Goal: Information Seeking & Learning: Learn about a topic

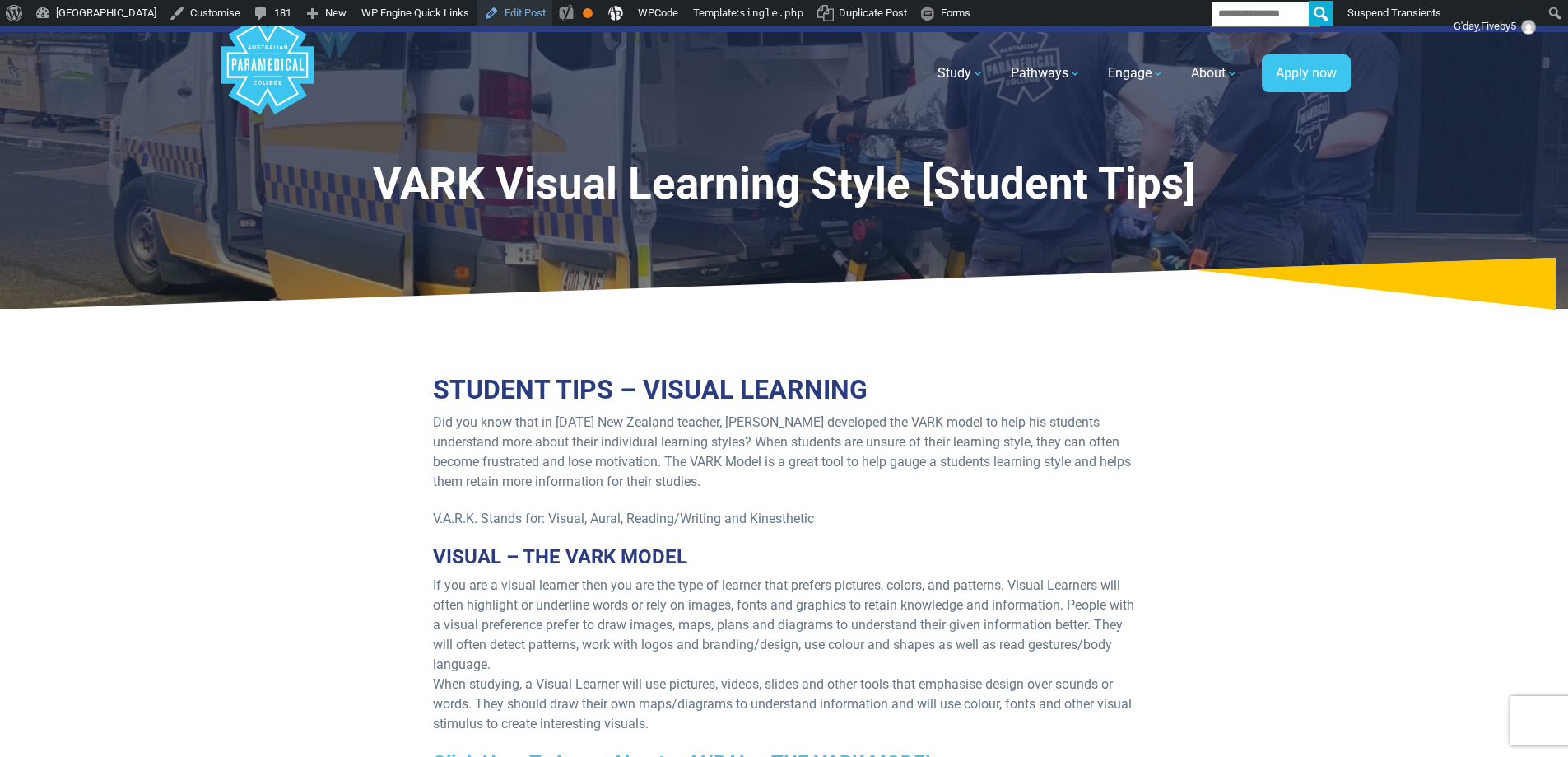
click at [552, 15] on link "Edit Post" at bounding box center [514, 13] width 74 height 27
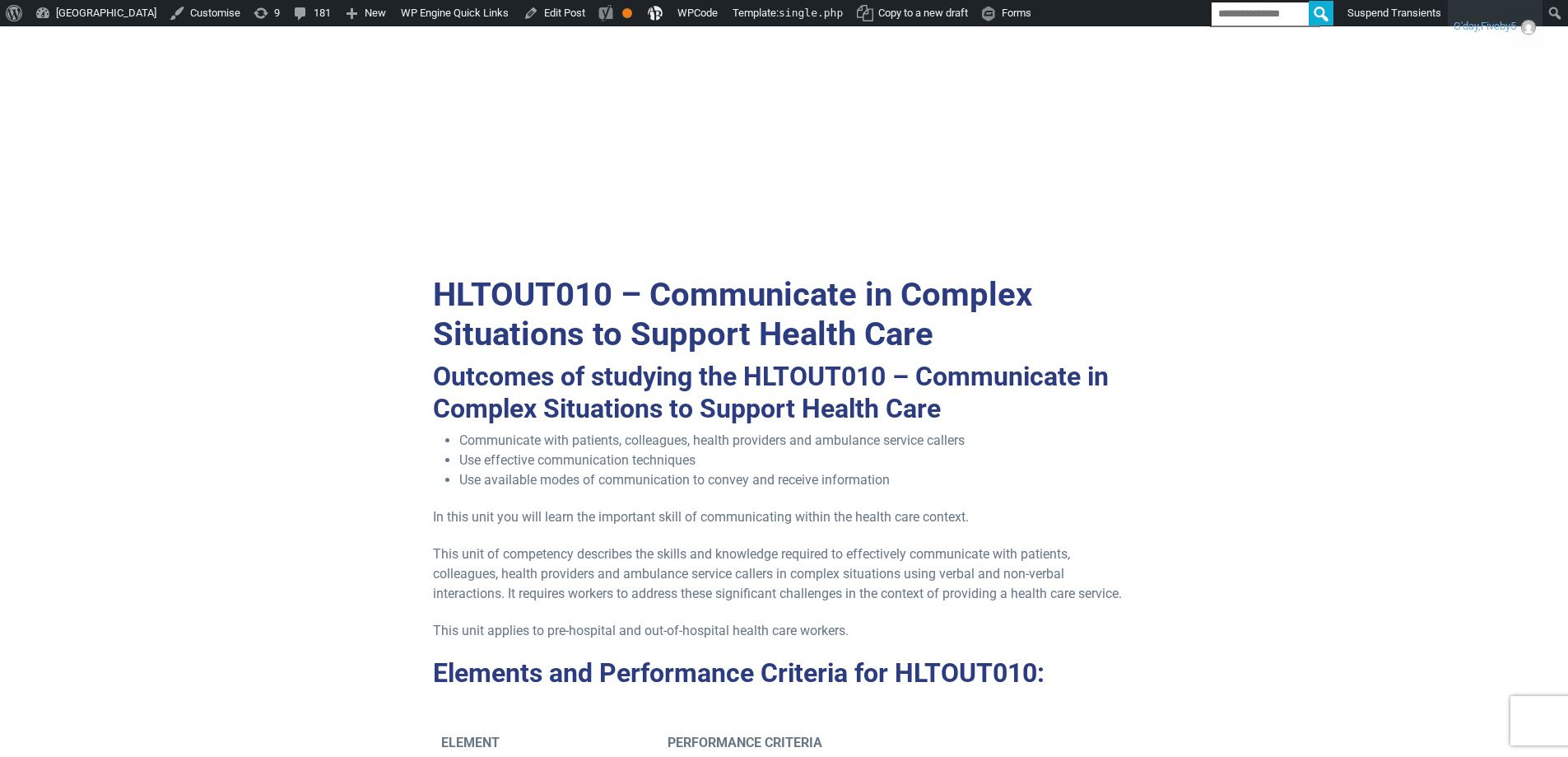
scroll to position [330, 0]
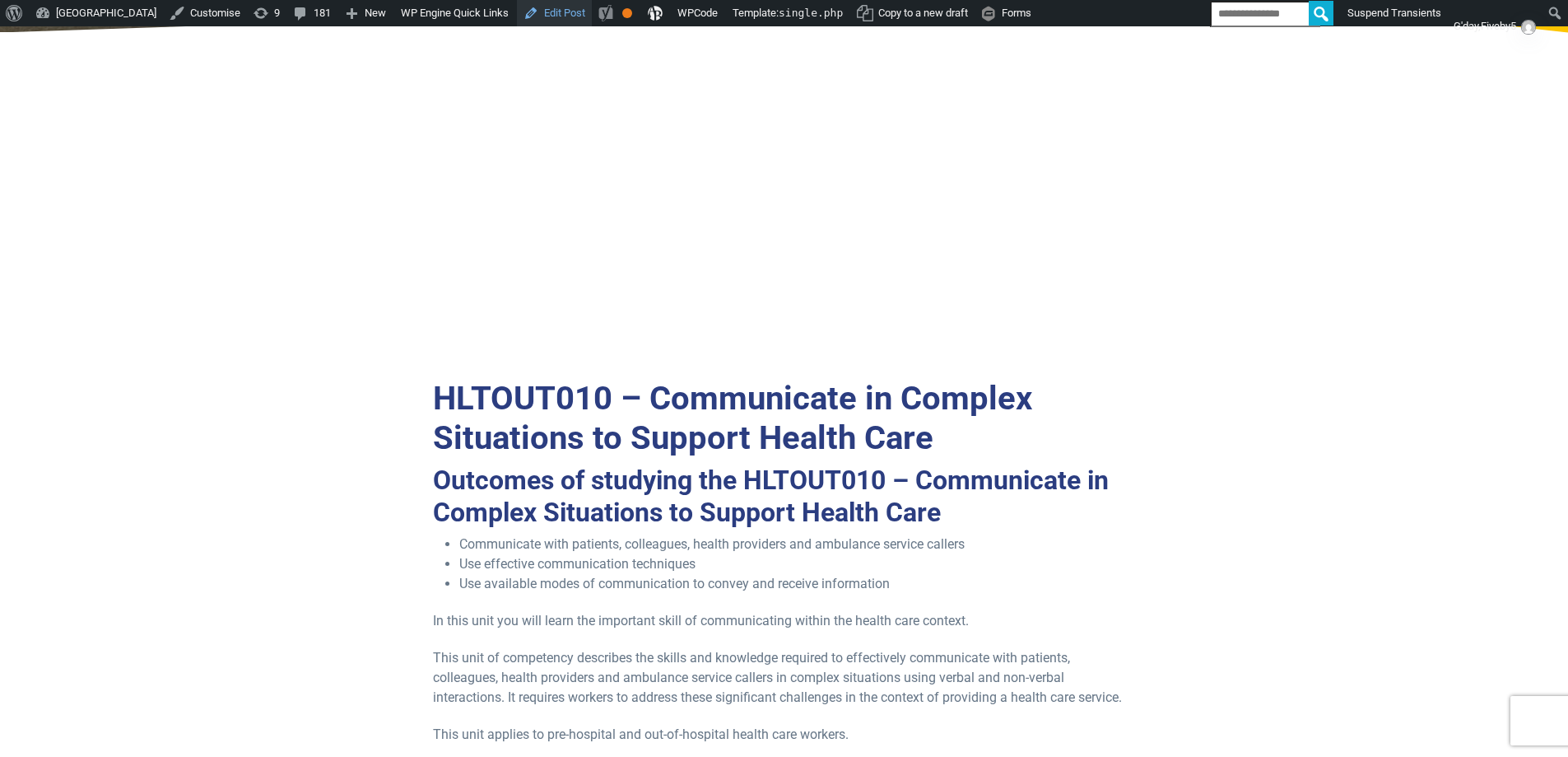
click at [592, 17] on link "Edit Post" at bounding box center [554, 13] width 74 height 27
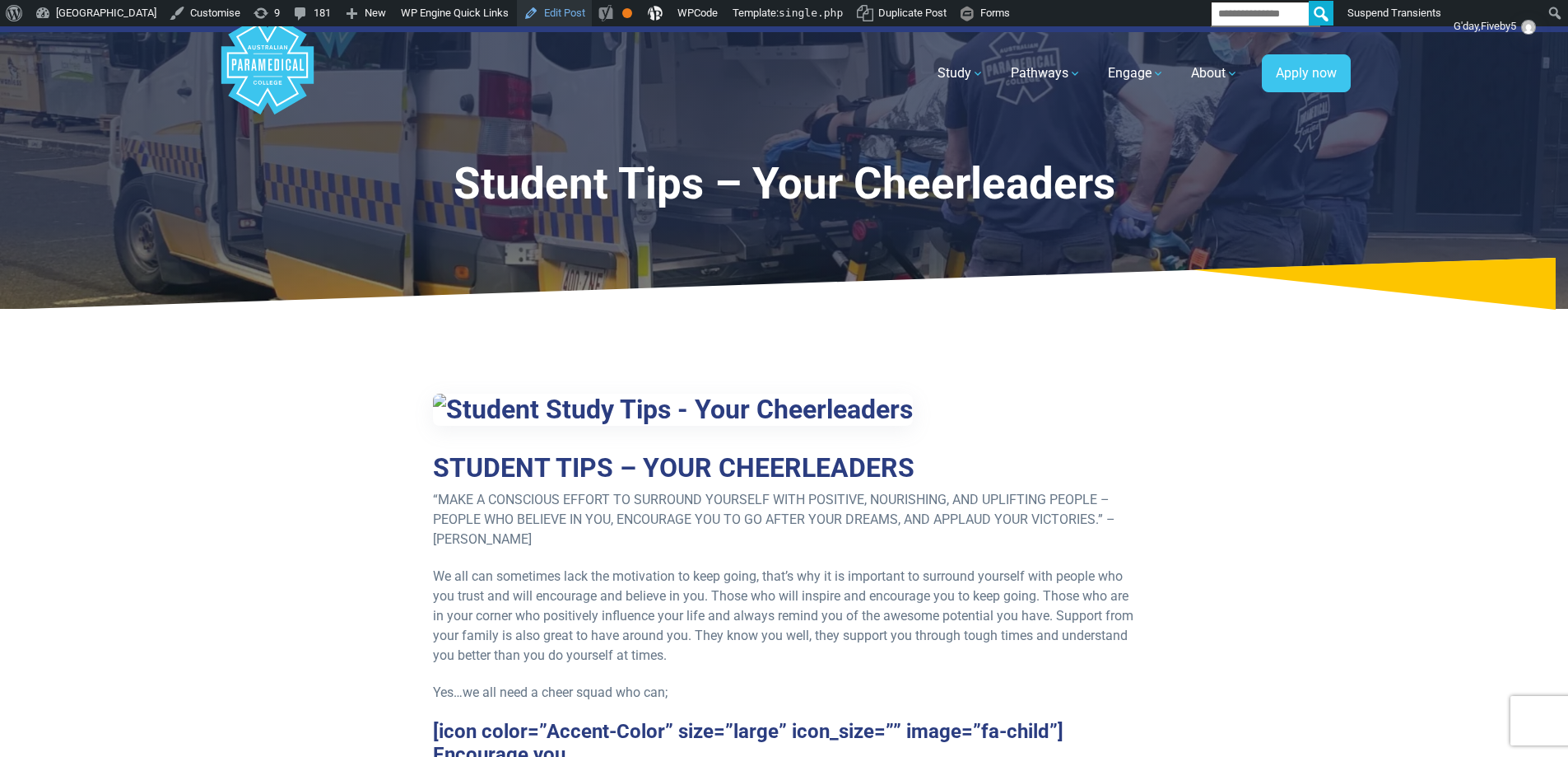
click at [592, 17] on link "Edit Post" at bounding box center [554, 13] width 74 height 27
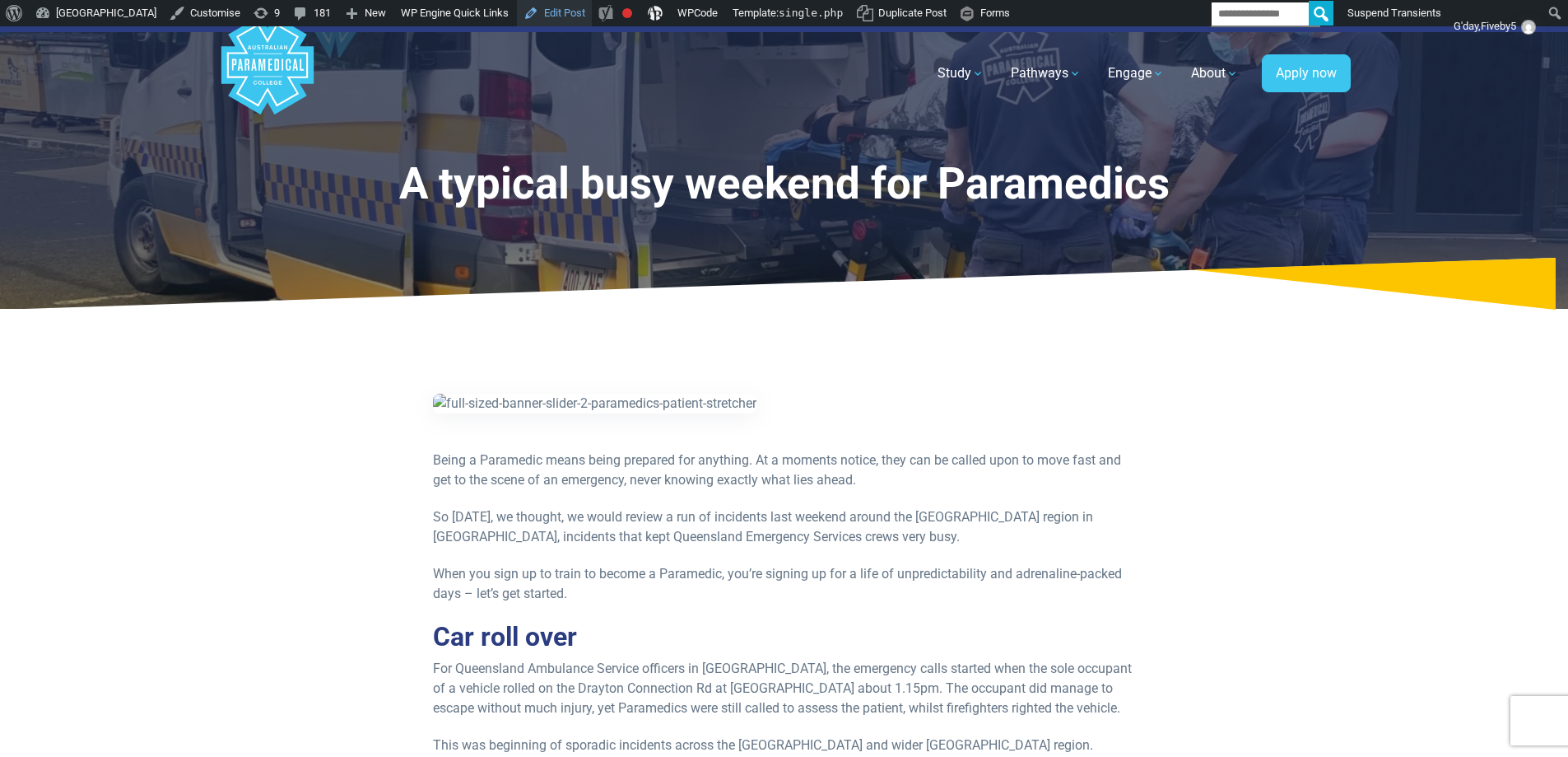
click at [592, 15] on link "Edit Post" at bounding box center [554, 13] width 74 height 27
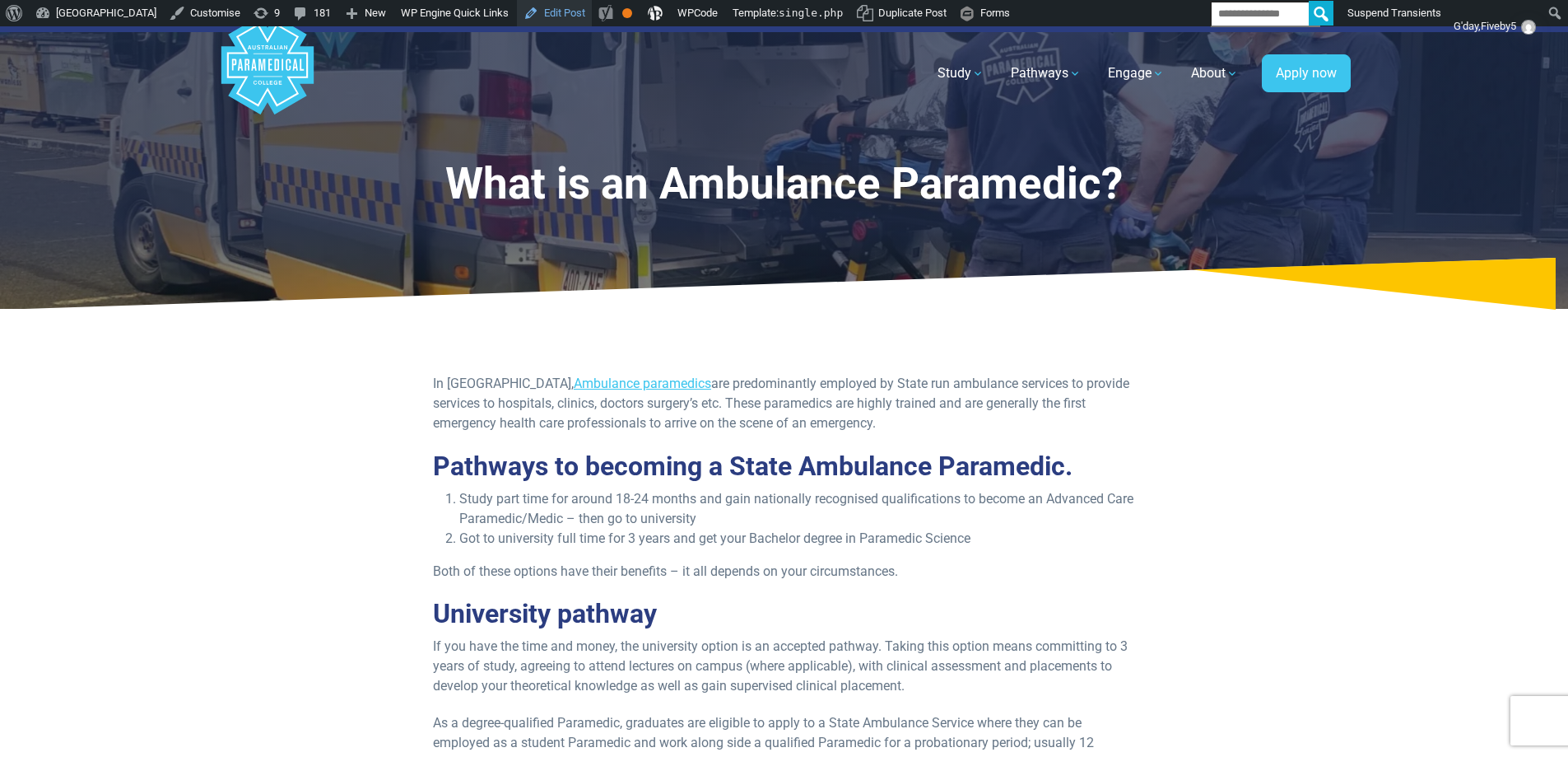
click at [592, 12] on link "Edit Post" at bounding box center [554, 13] width 74 height 27
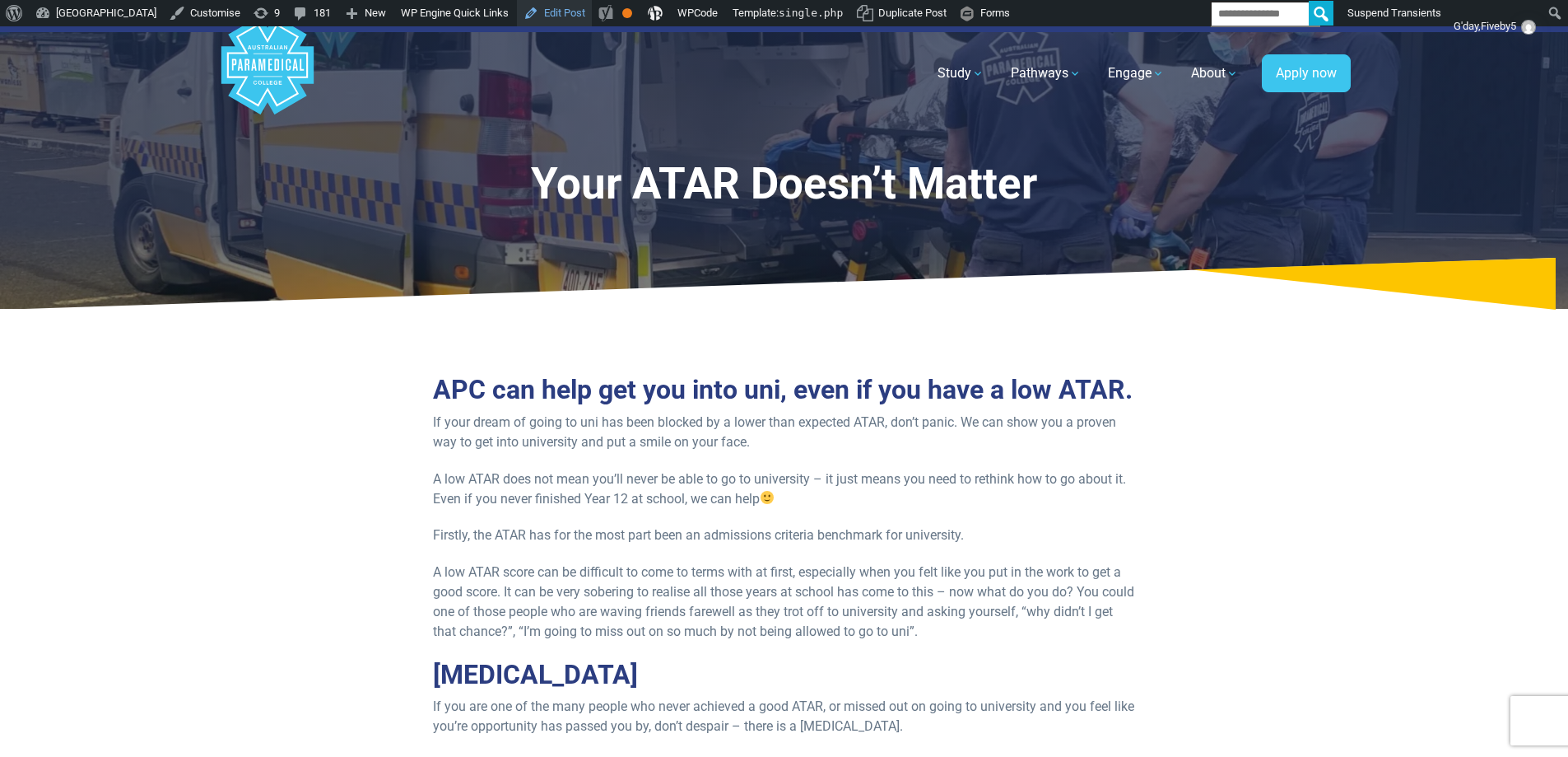
click at [592, 15] on link "Edit Post" at bounding box center [554, 13] width 74 height 27
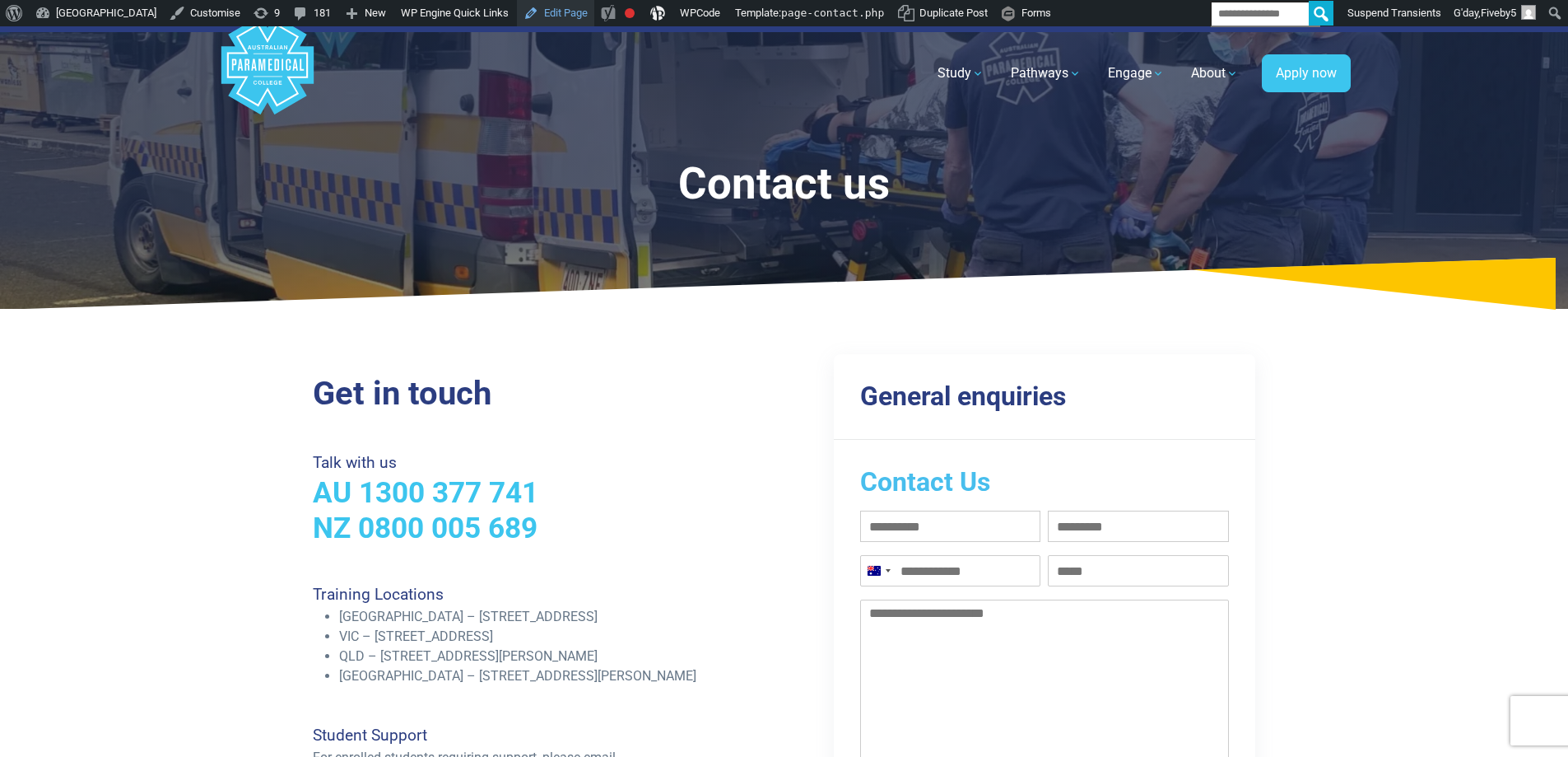
click at [588, 10] on link "Edit Page" at bounding box center [556, 13] width 77 height 27
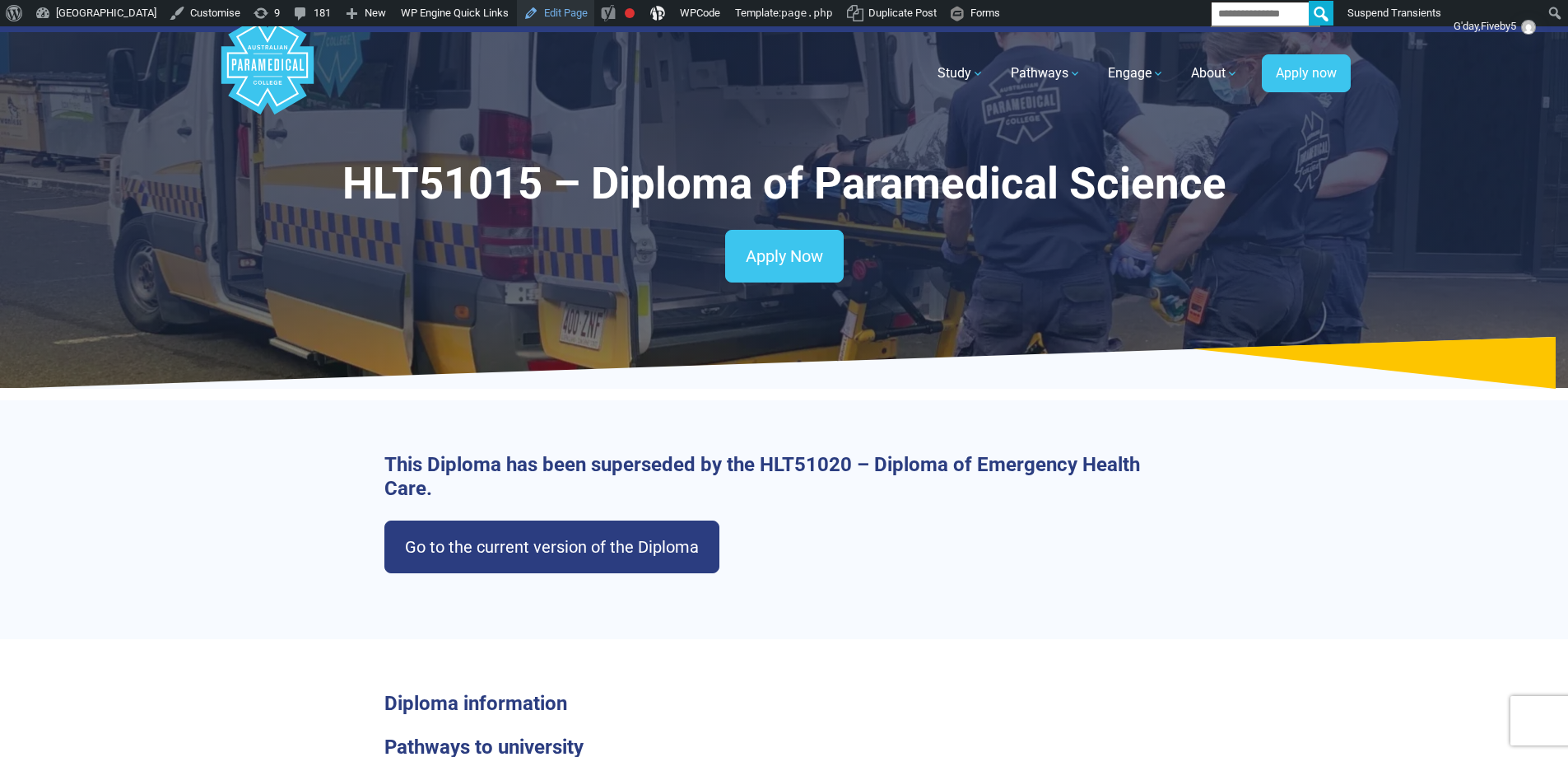
click at [595, 23] on link "Edit Page" at bounding box center [556, 13] width 77 height 27
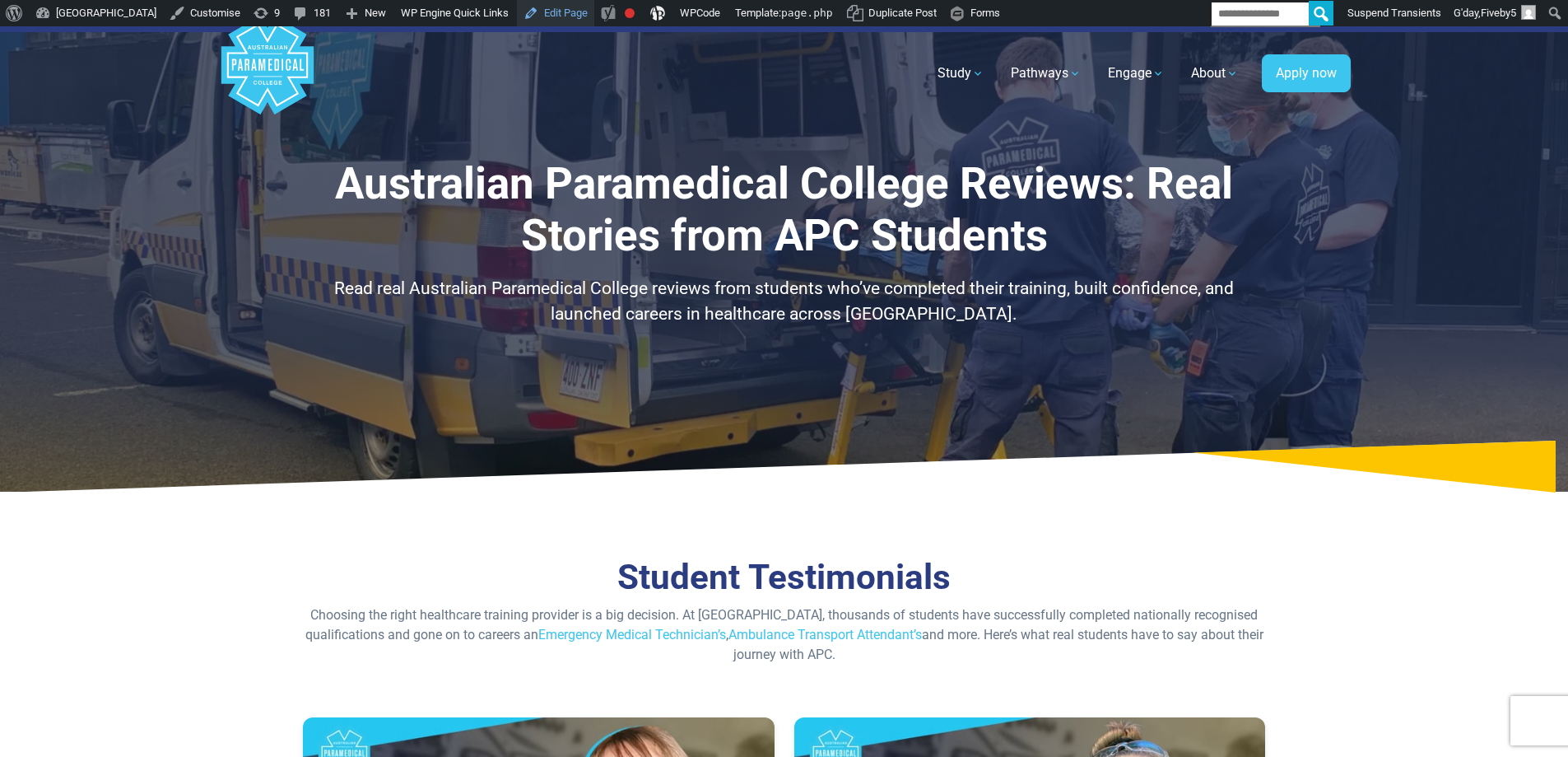
click at [595, 12] on link "Edit Page" at bounding box center [556, 13] width 77 height 27
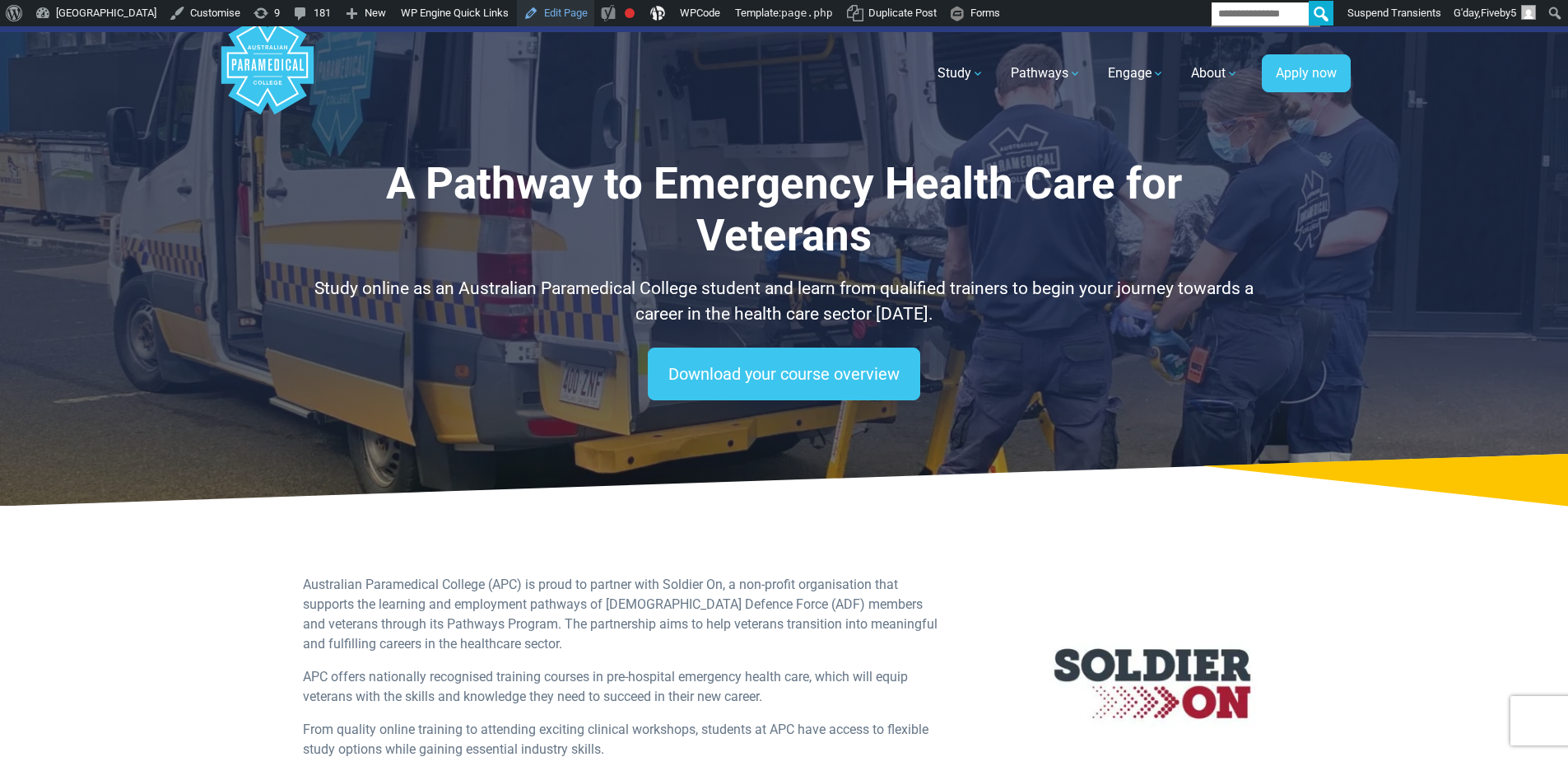
click at [595, 16] on link "Edit Page" at bounding box center [556, 13] width 77 height 27
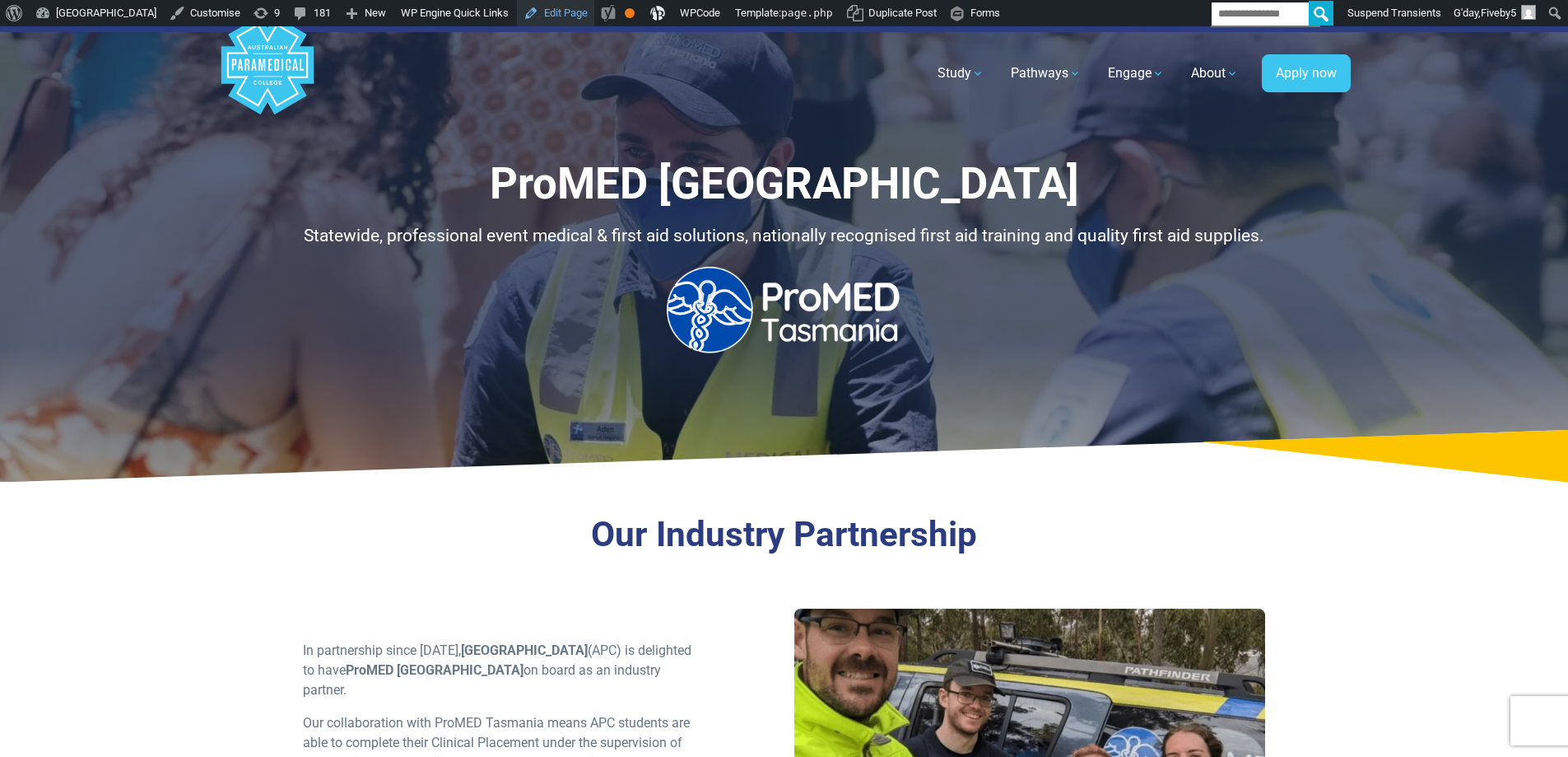
click at [595, 20] on link "Edit Page" at bounding box center [556, 13] width 77 height 27
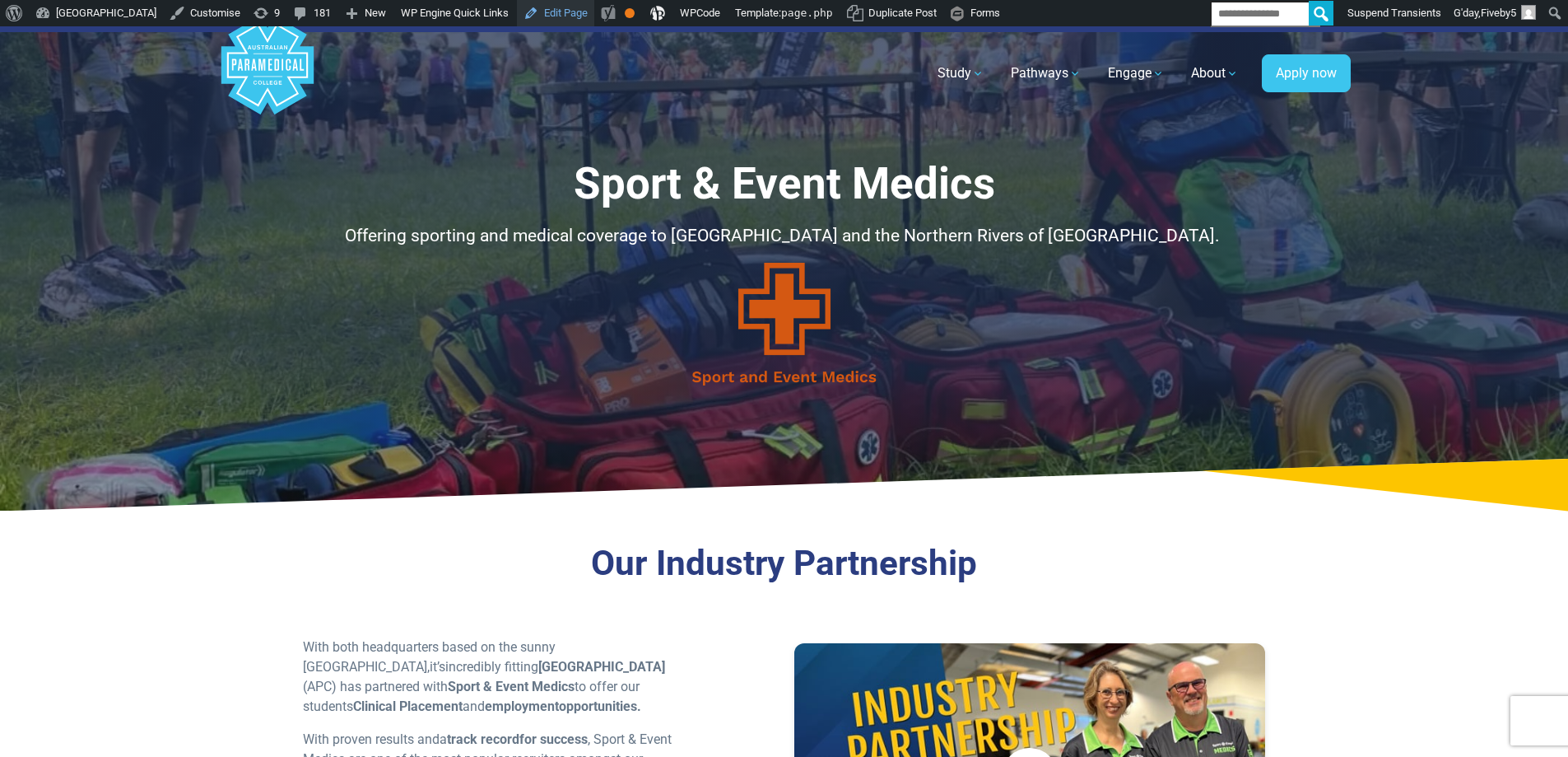
click at [595, 17] on link "Edit Page" at bounding box center [556, 13] width 77 height 27
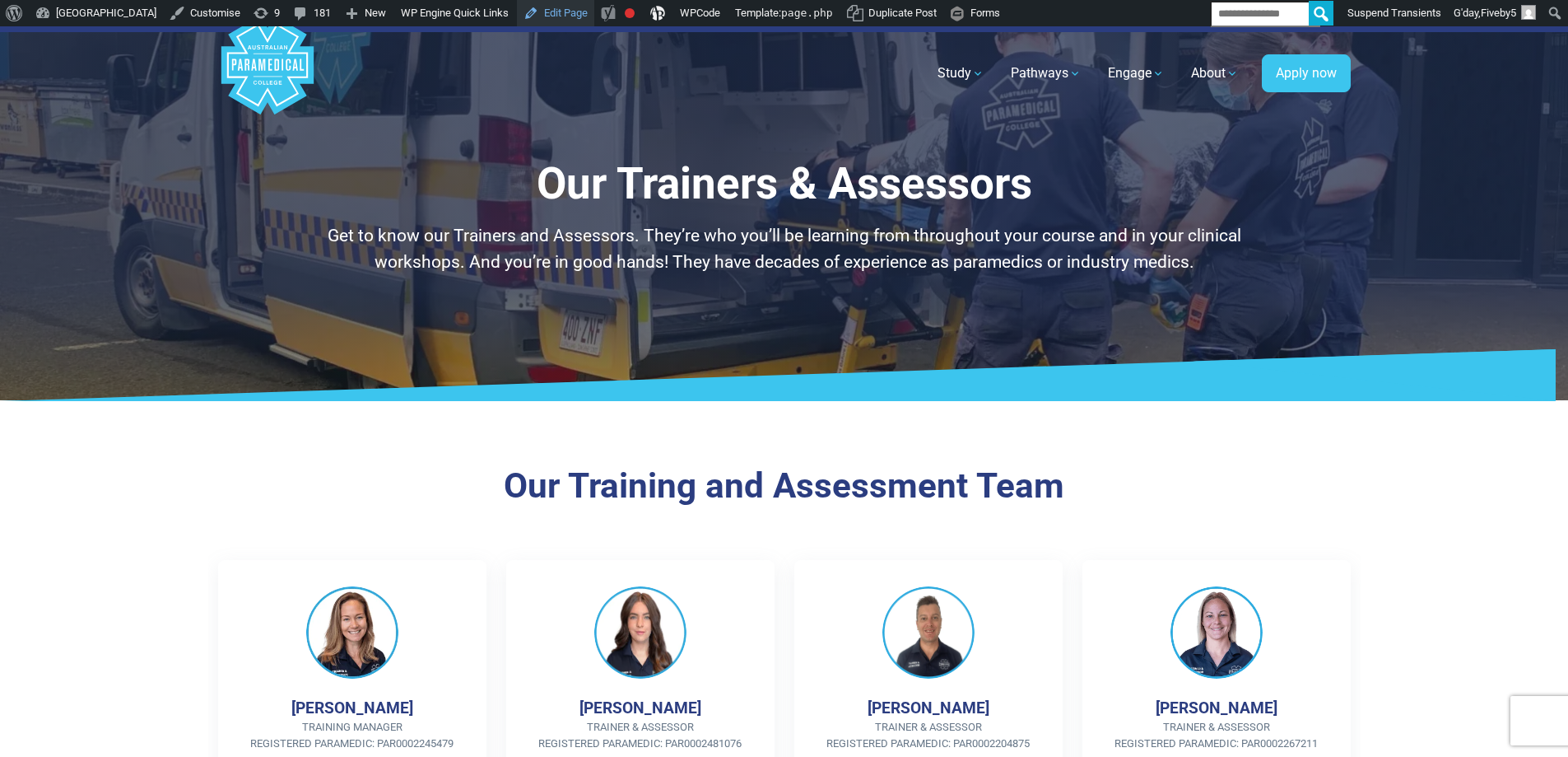
click at [595, 15] on link "Edit Page" at bounding box center [556, 13] width 77 height 27
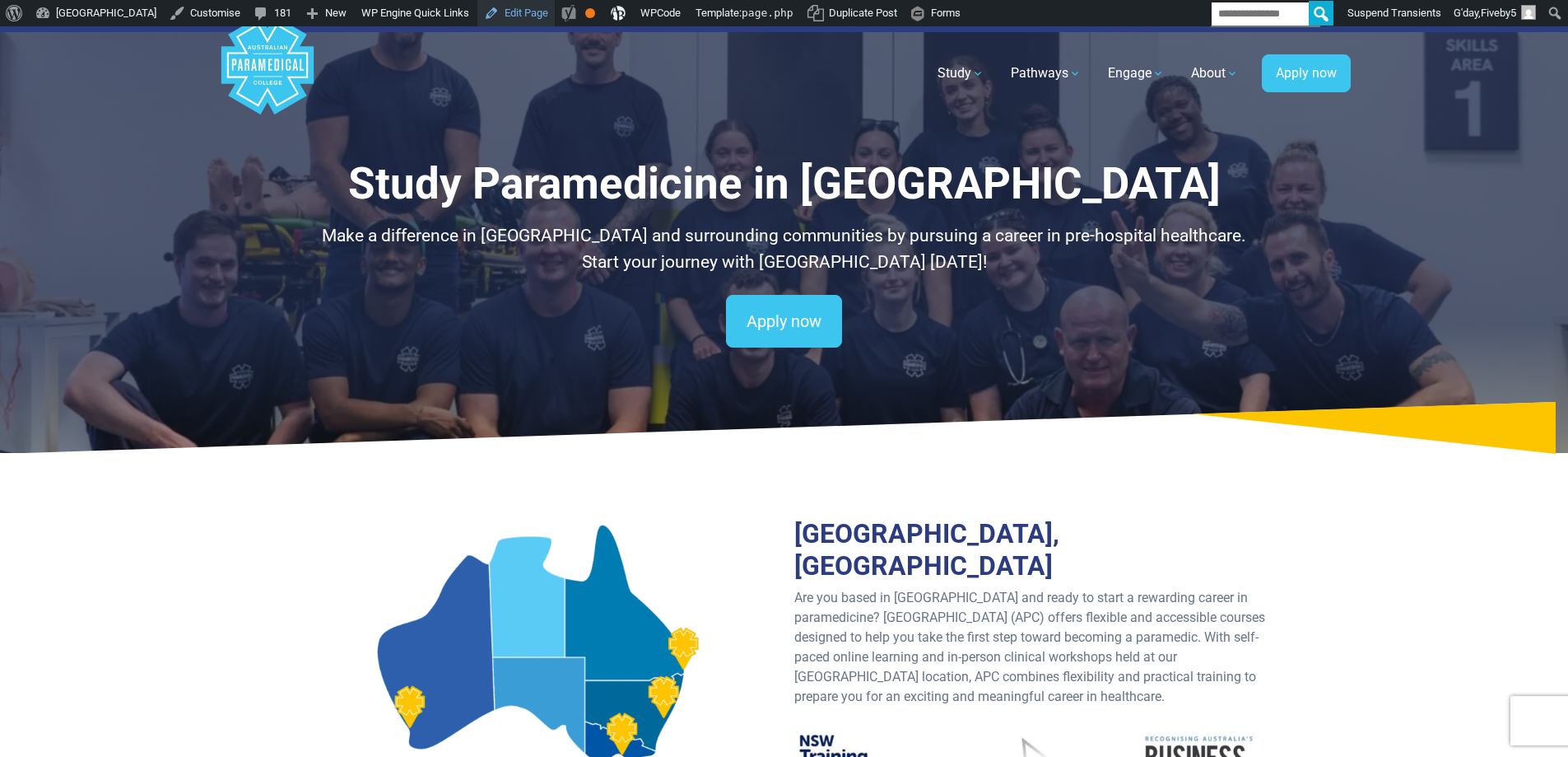
click at [555, 17] on link "Edit Page" at bounding box center [516, 13] width 77 height 27
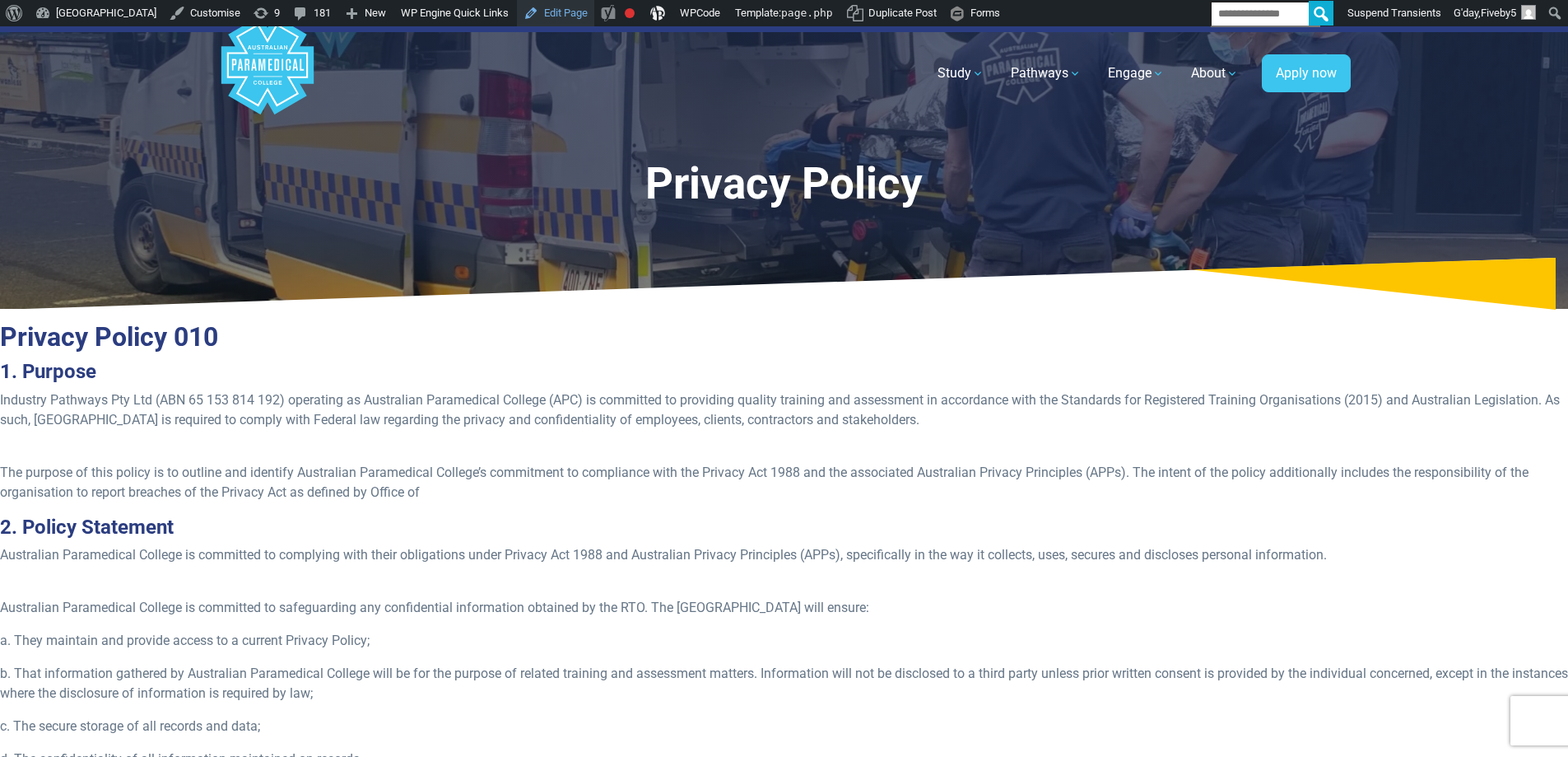
click at [595, 19] on link "Edit Page" at bounding box center [556, 13] width 77 height 27
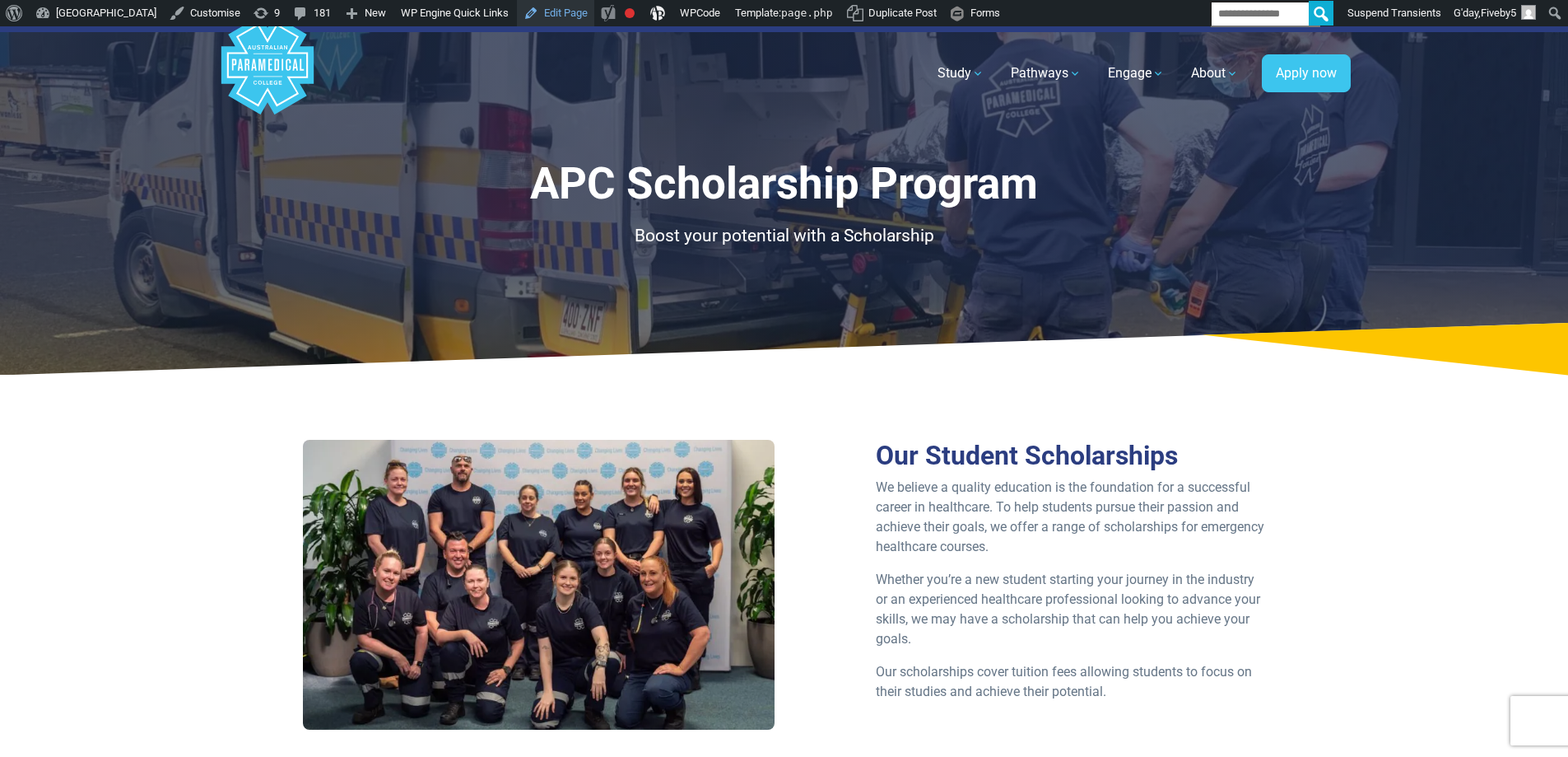
click at [595, 21] on link "Edit Page" at bounding box center [556, 13] width 77 height 27
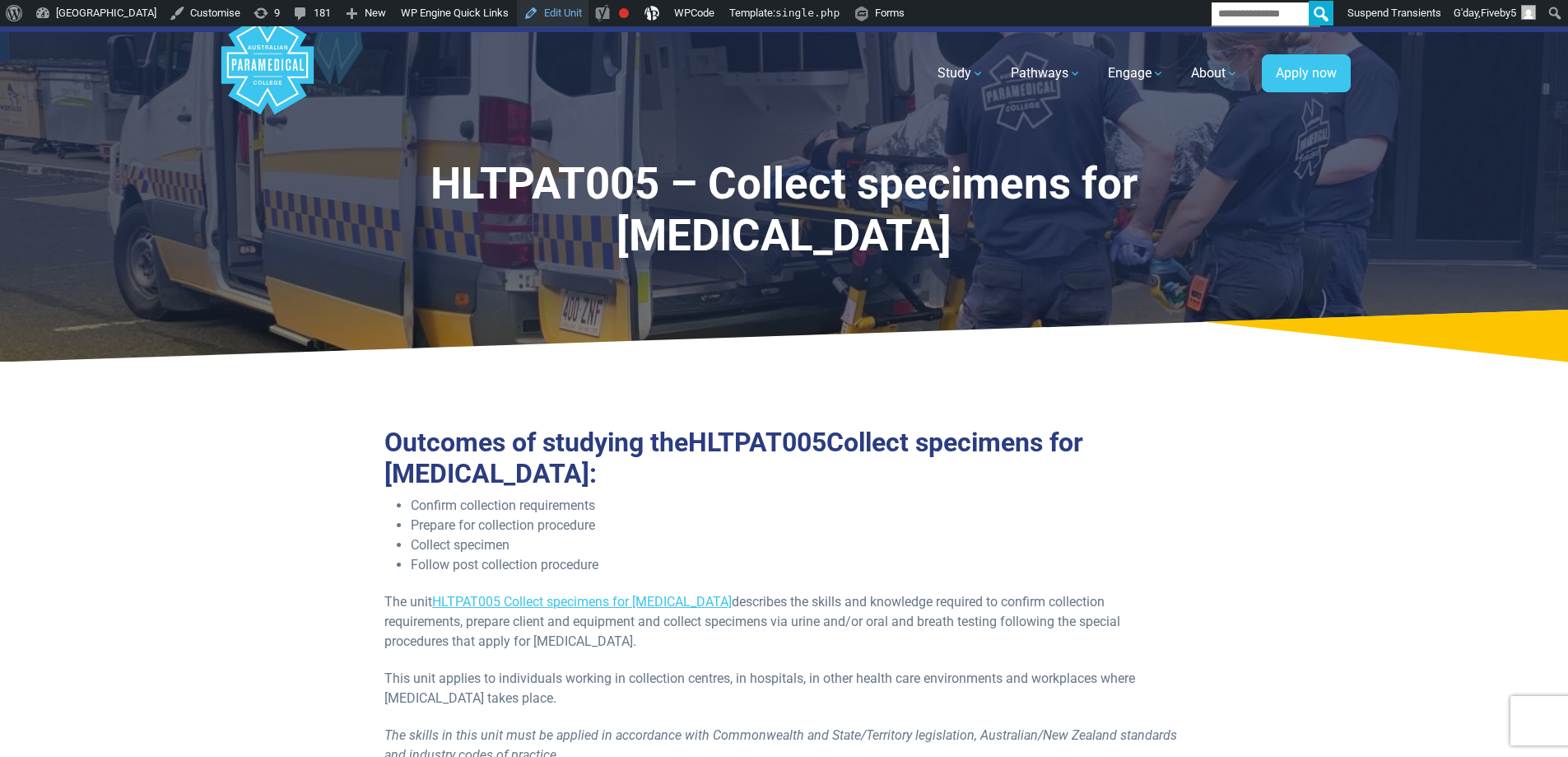
click at [589, 12] on link "Edit Unit" at bounding box center [553, 13] width 71 height 27
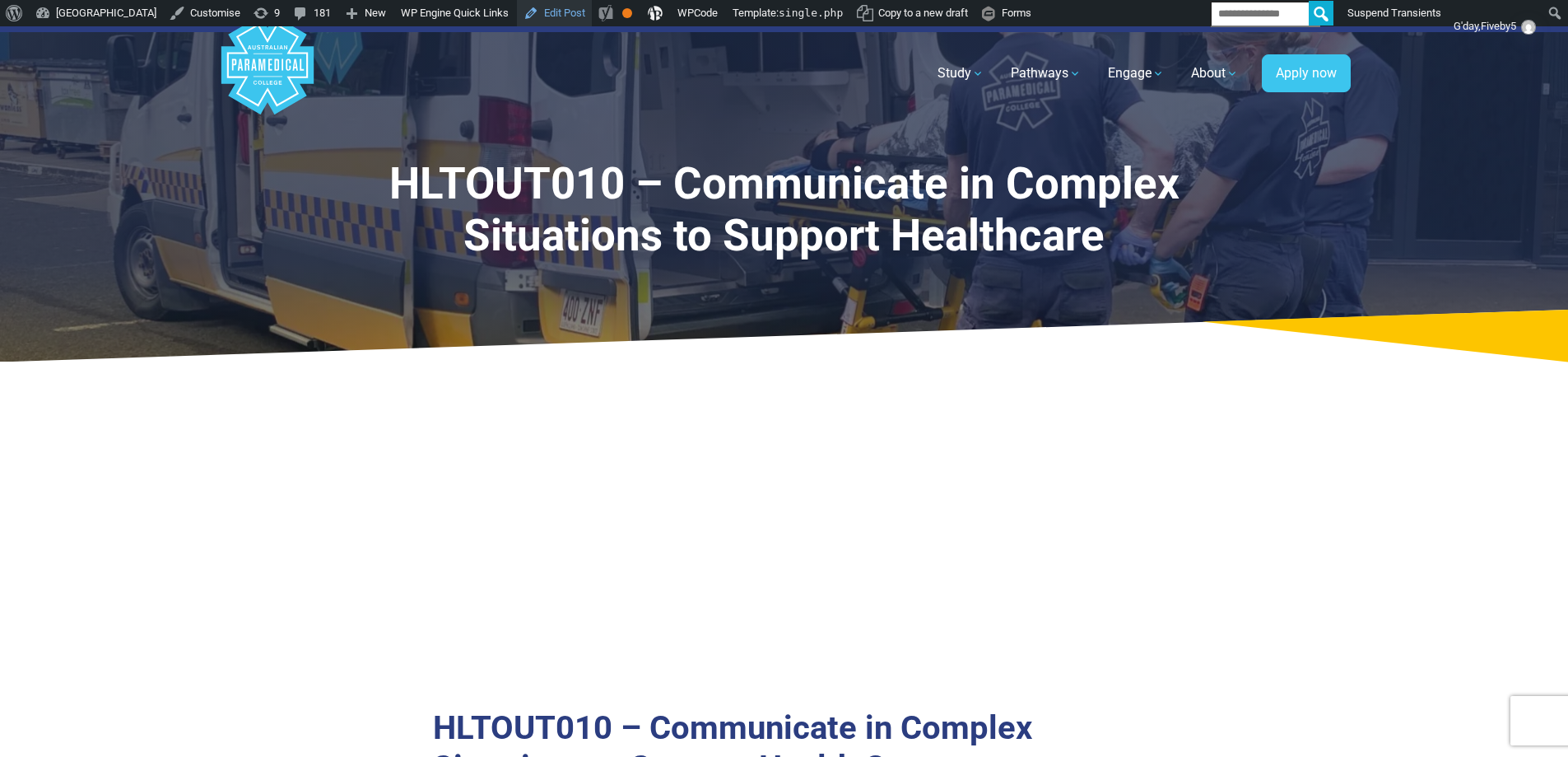
click at [592, 12] on link "Edit Post" at bounding box center [554, 13] width 74 height 27
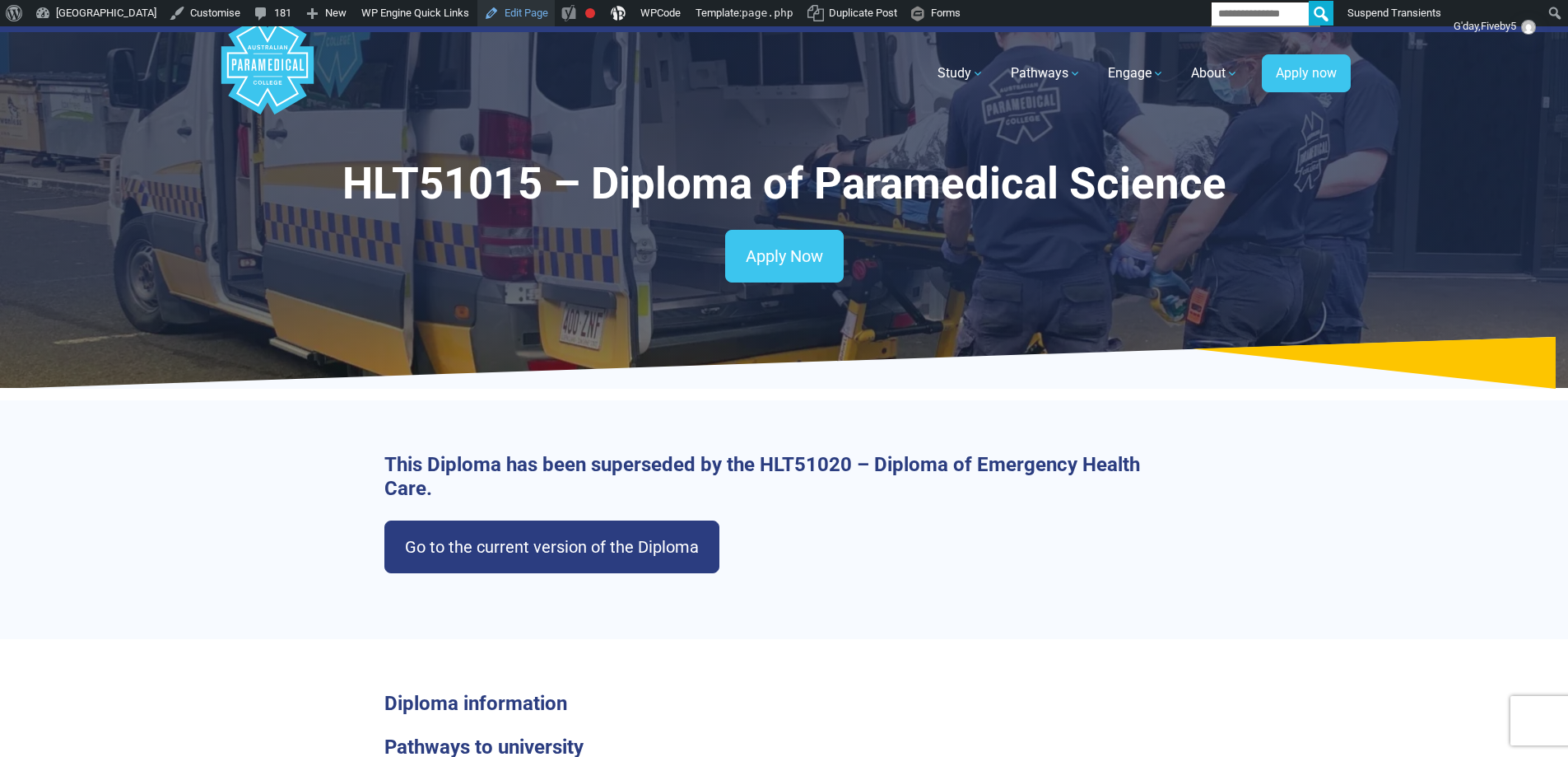
click at [555, 20] on link "Edit Page" at bounding box center [516, 13] width 77 height 27
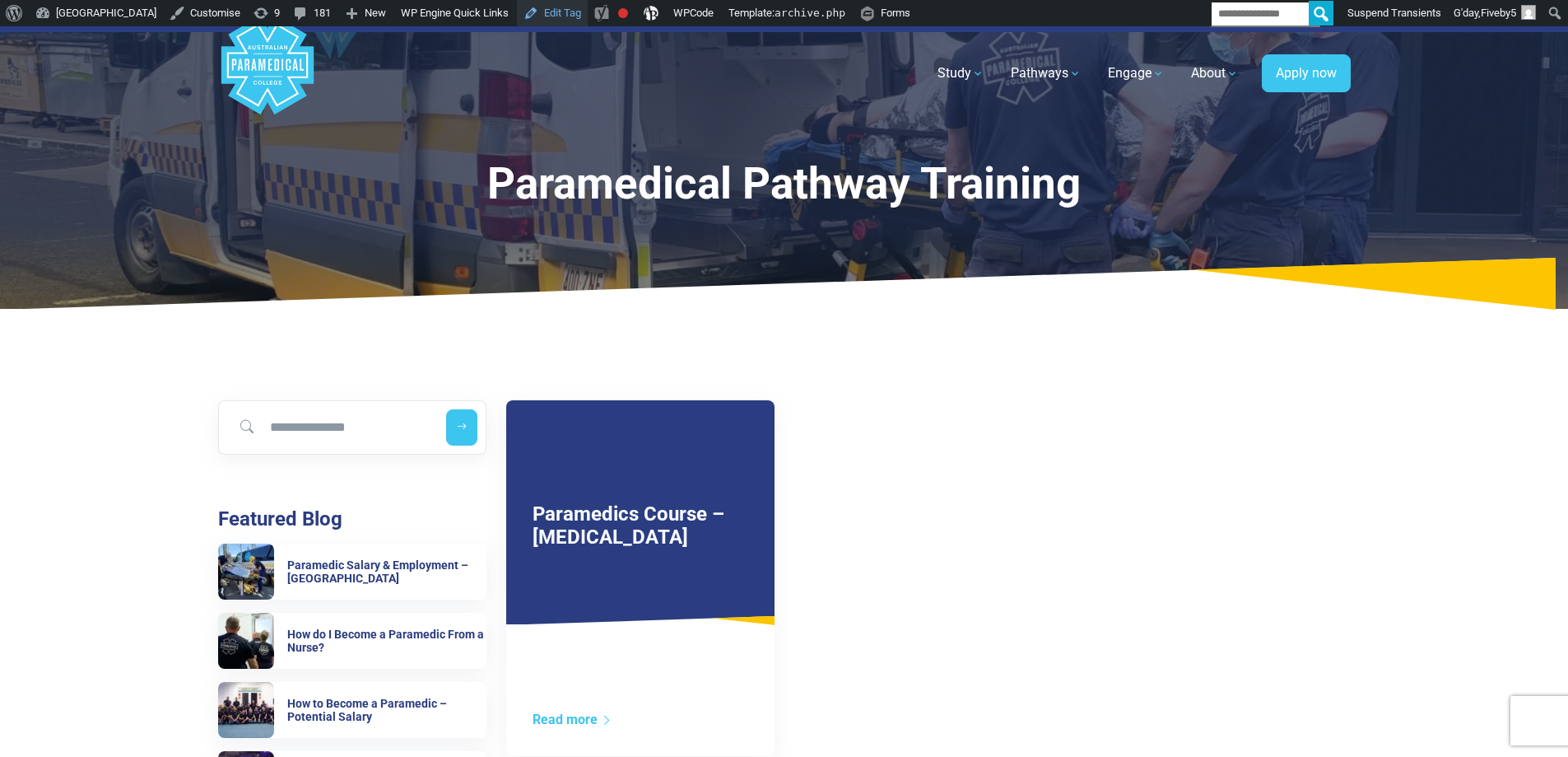
click at [588, 8] on link "Edit Tag" at bounding box center [552, 13] width 71 height 27
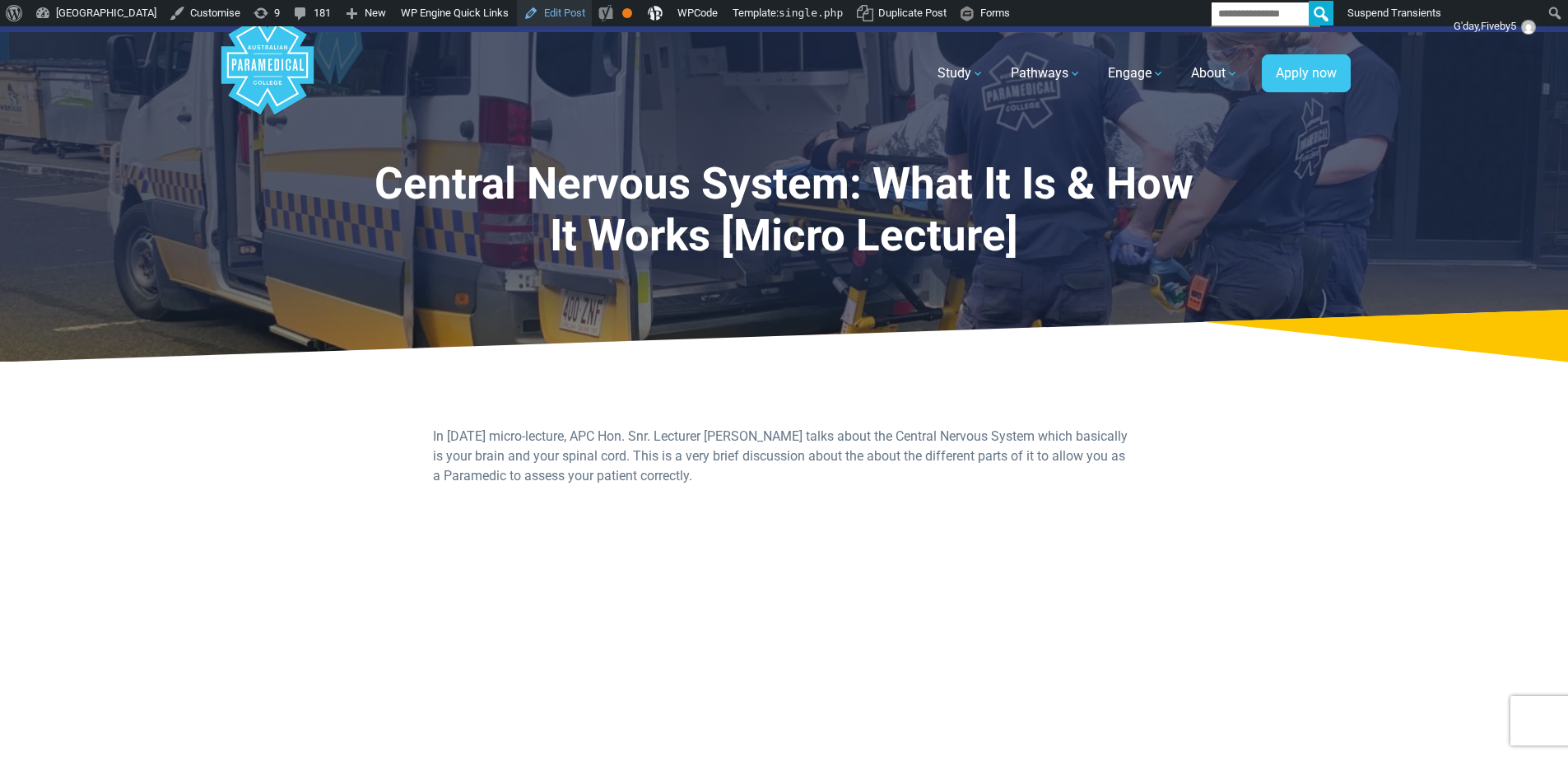
click at [592, 13] on link "Edit Post" at bounding box center [554, 13] width 74 height 27
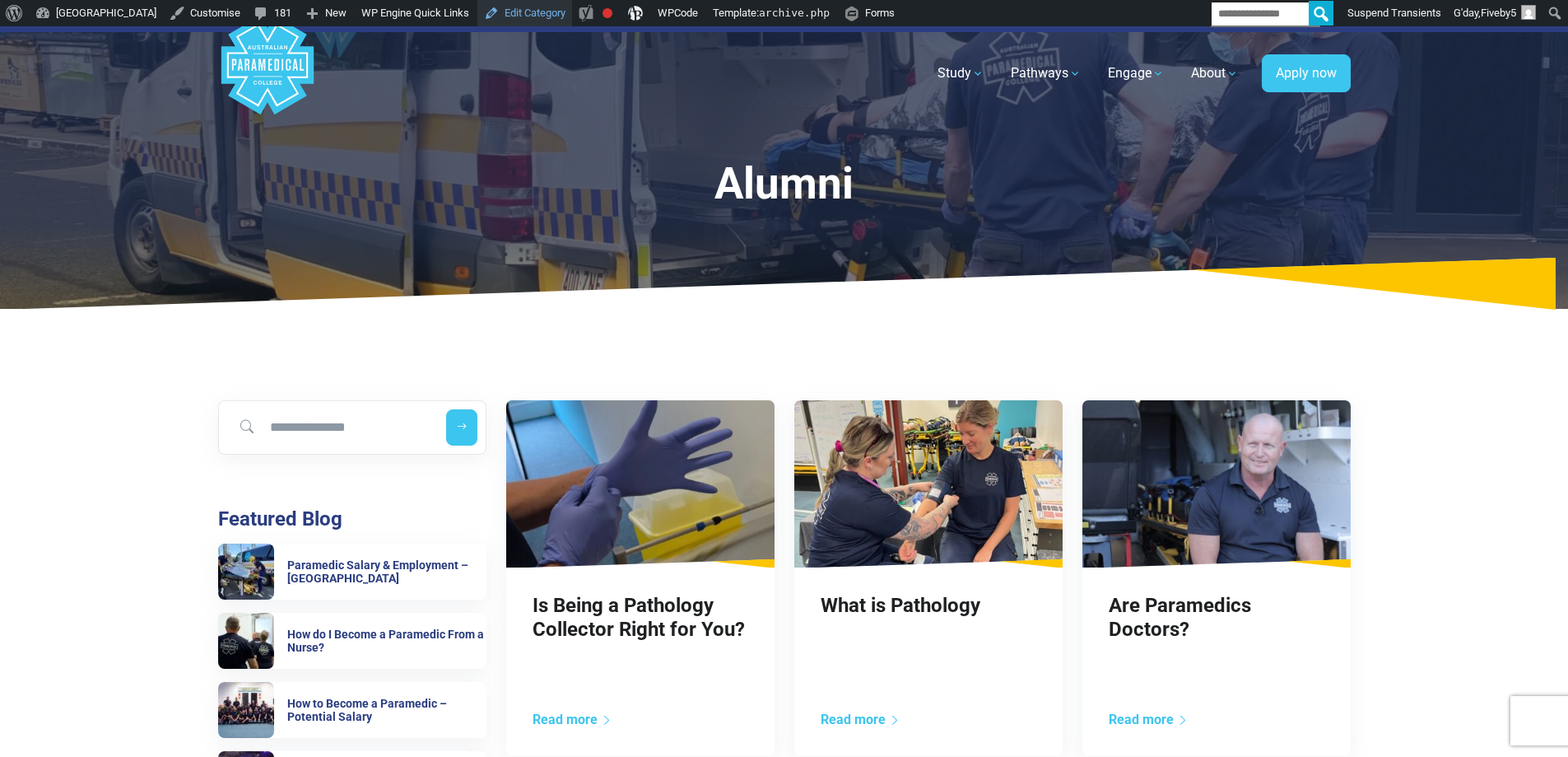
click at [560, 10] on link "Edit Category" at bounding box center [524, 13] width 94 height 27
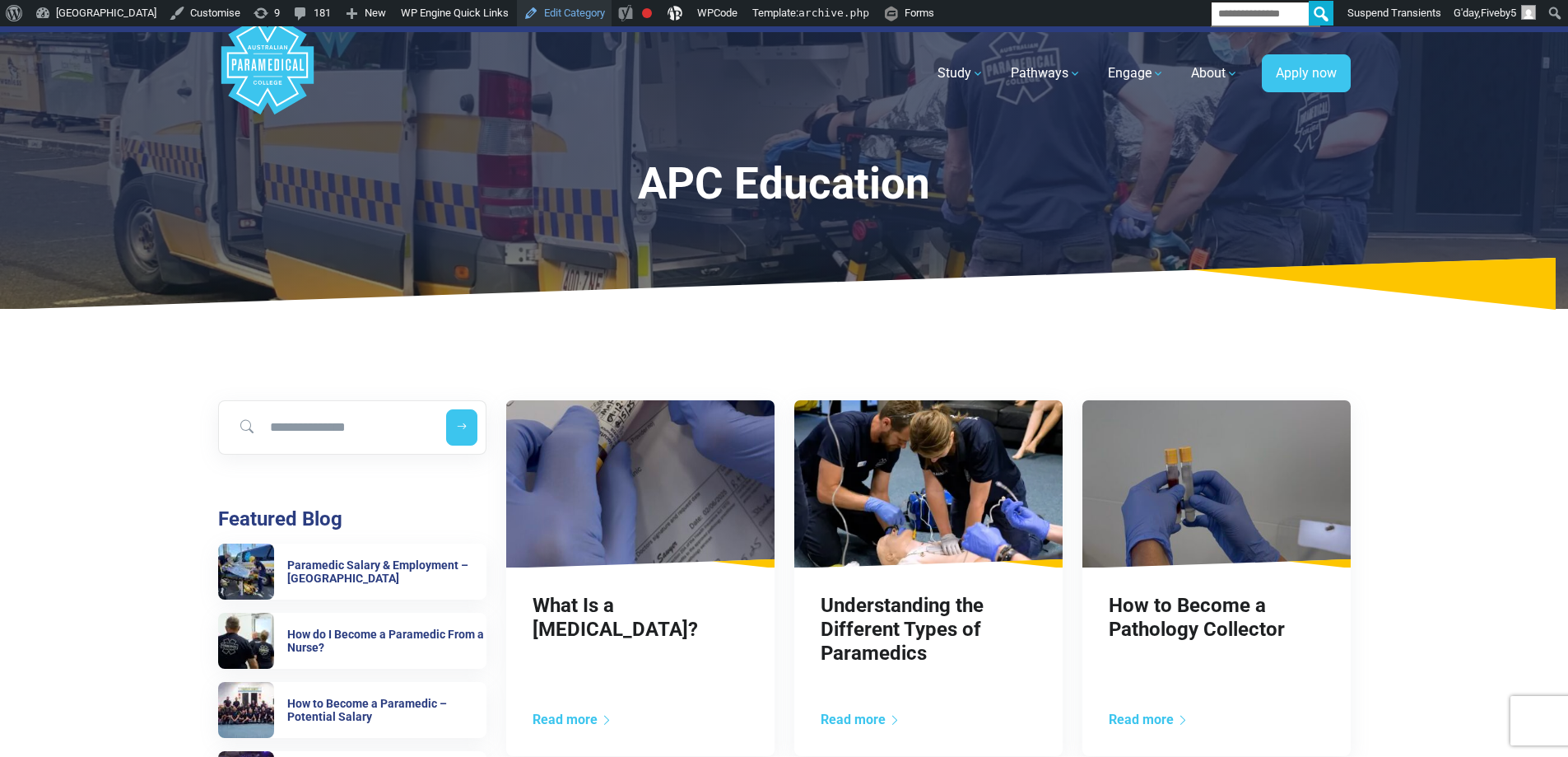
click at [612, 14] on link "Edit Category" at bounding box center [564, 13] width 94 height 27
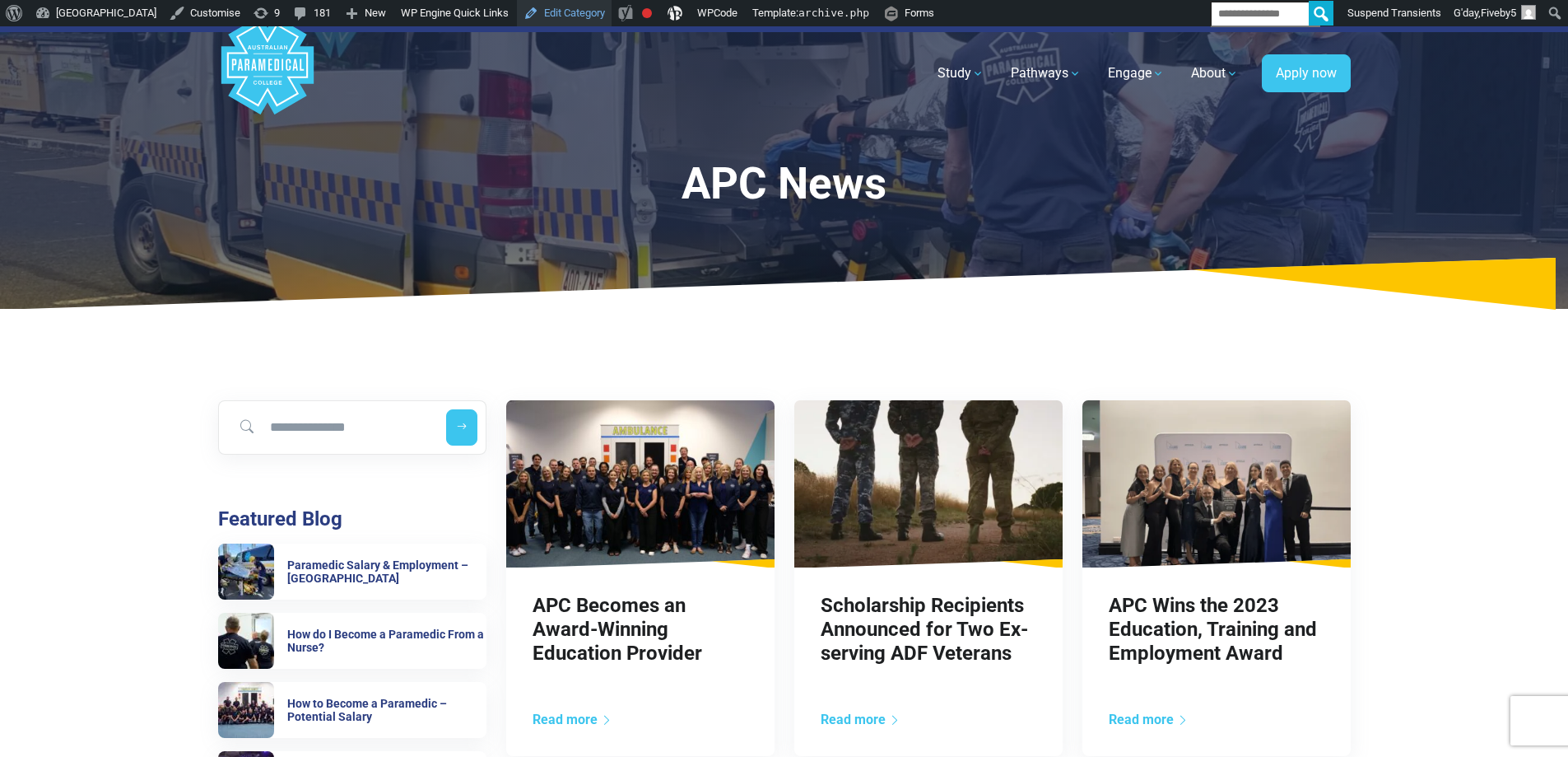
click at [612, 16] on link "Edit Category" at bounding box center [564, 13] width 94 height 27
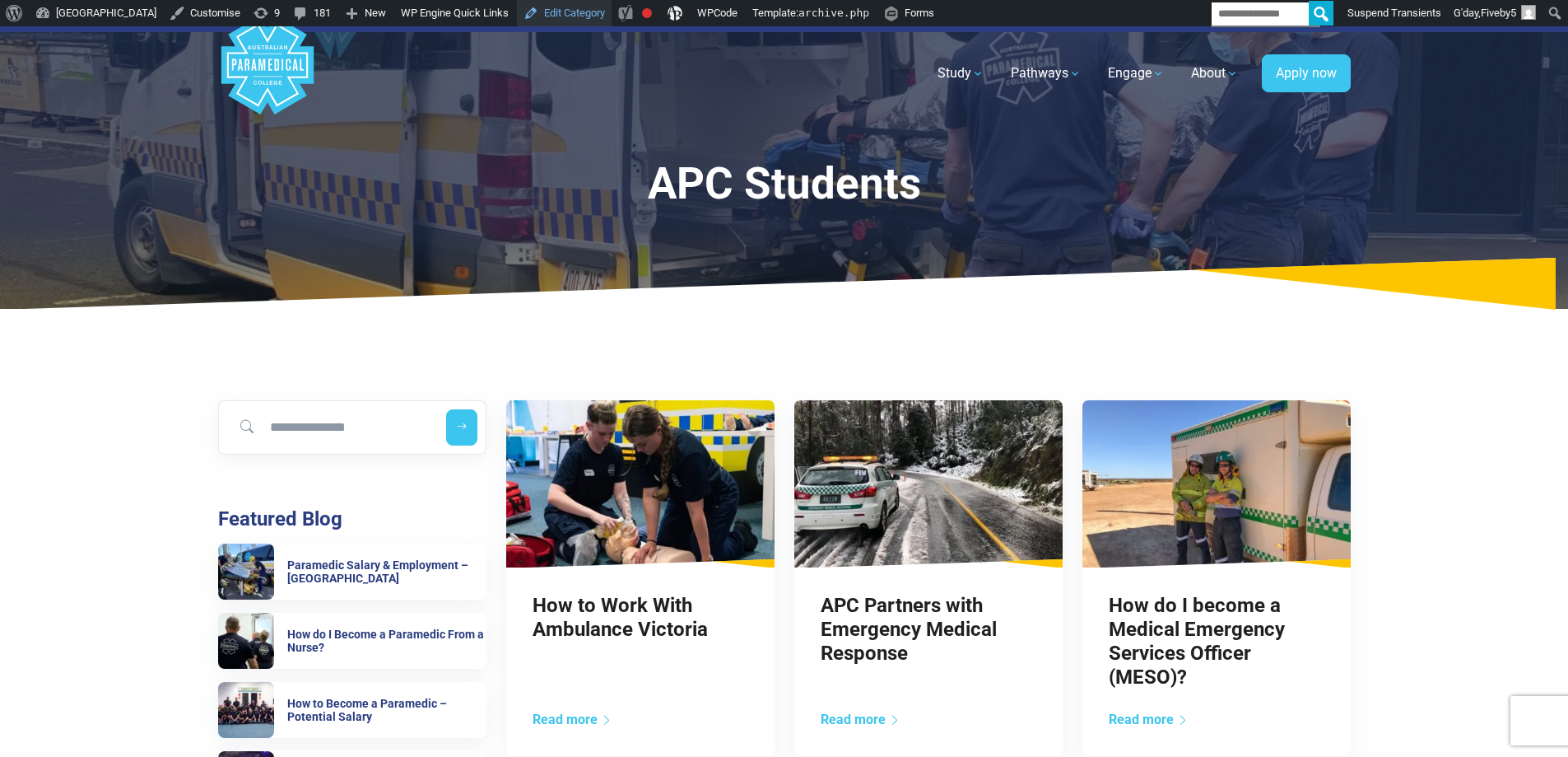
click at [612, 20] on link "Edit Category" at bounding box center [564, 13] width 94 height 27
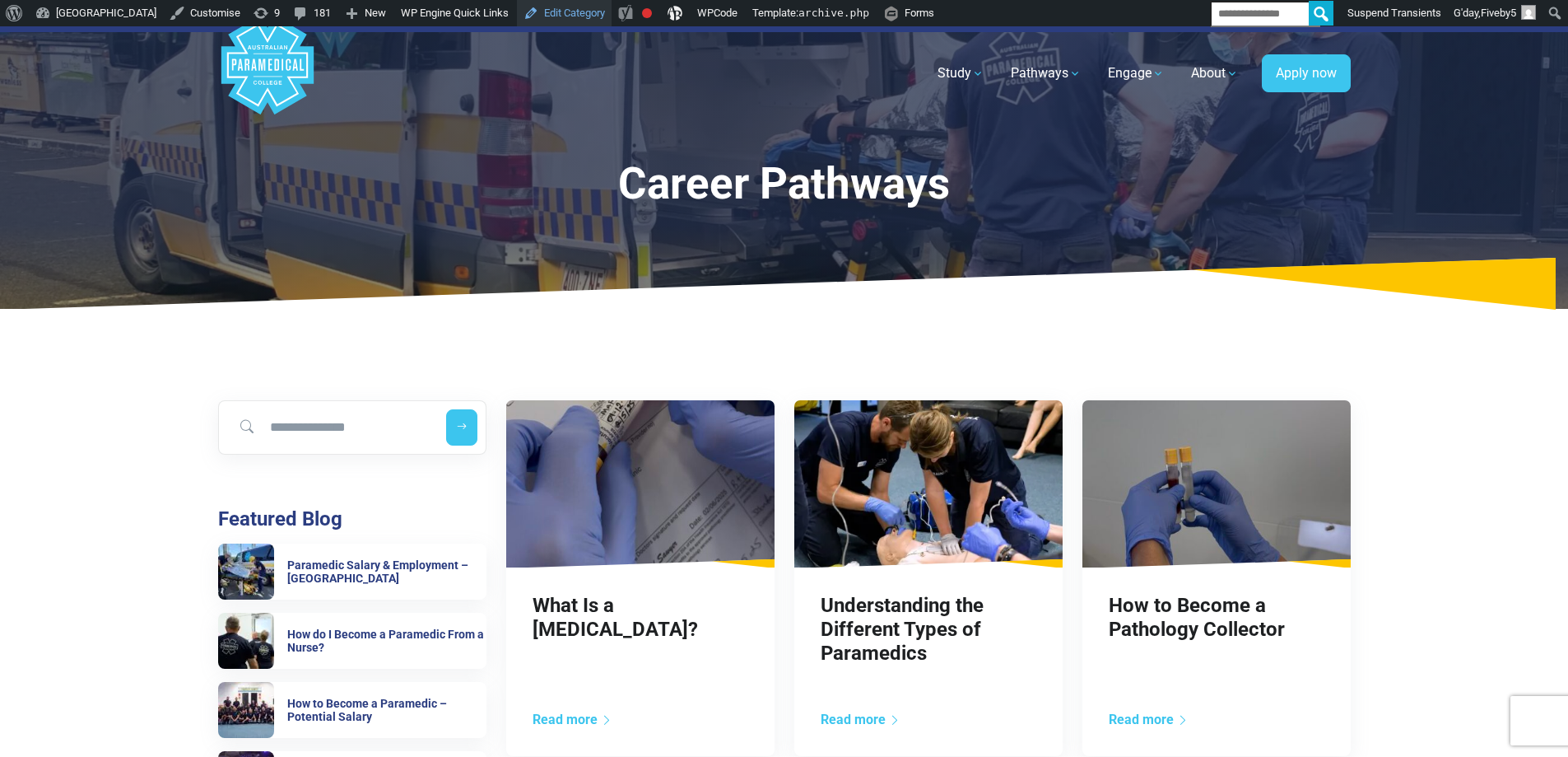
click at [612, 22] on link "Edit Category" at bounding box center [564, 13] width 94 height 27
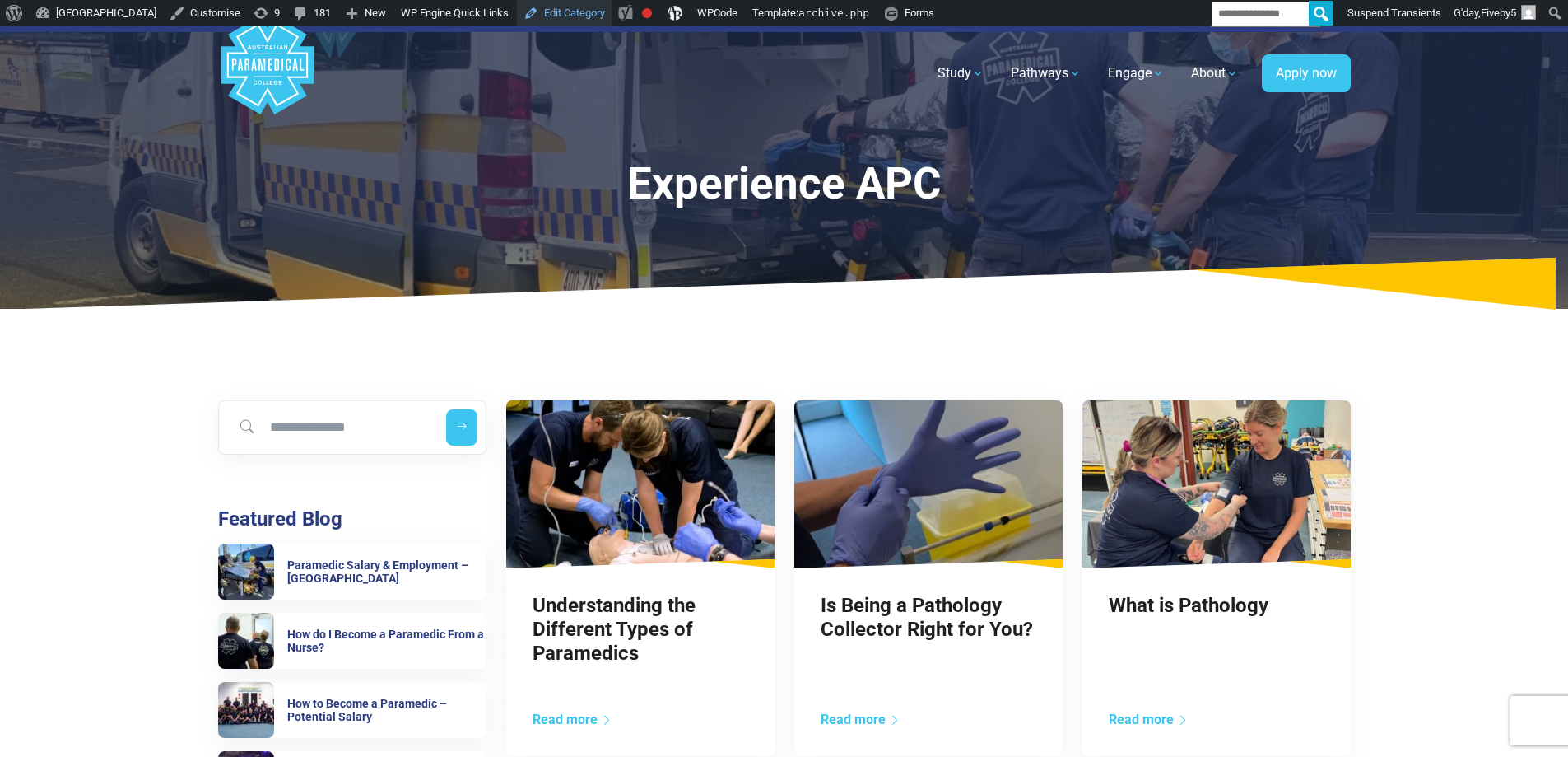
click at [612, 17] on link "Edit Category" at bounding box center [564, 13] width 94 height 27
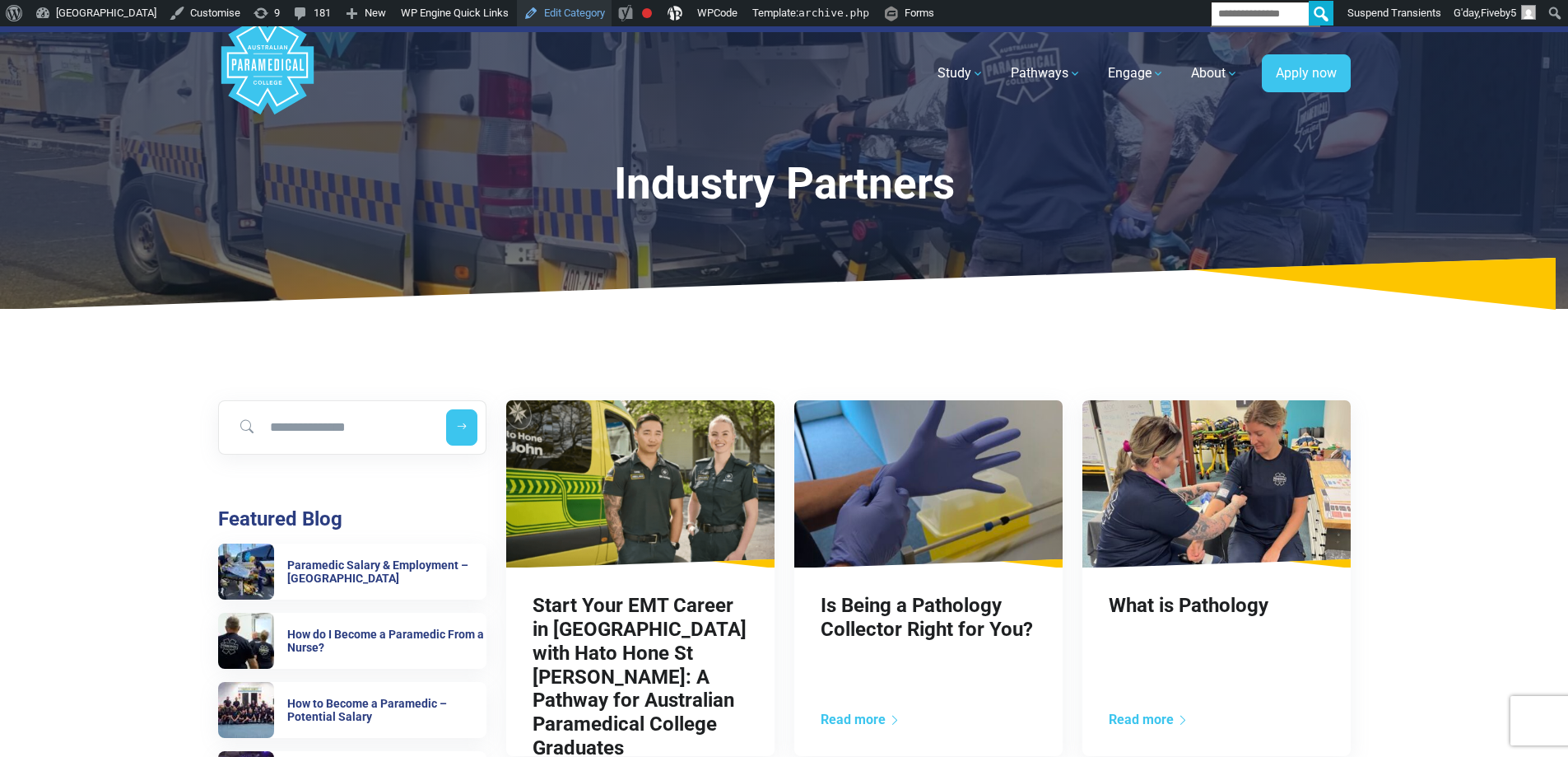
click at [611, 17] on link "Edit Category" at bounding box center [564, 13] width 94 height 27
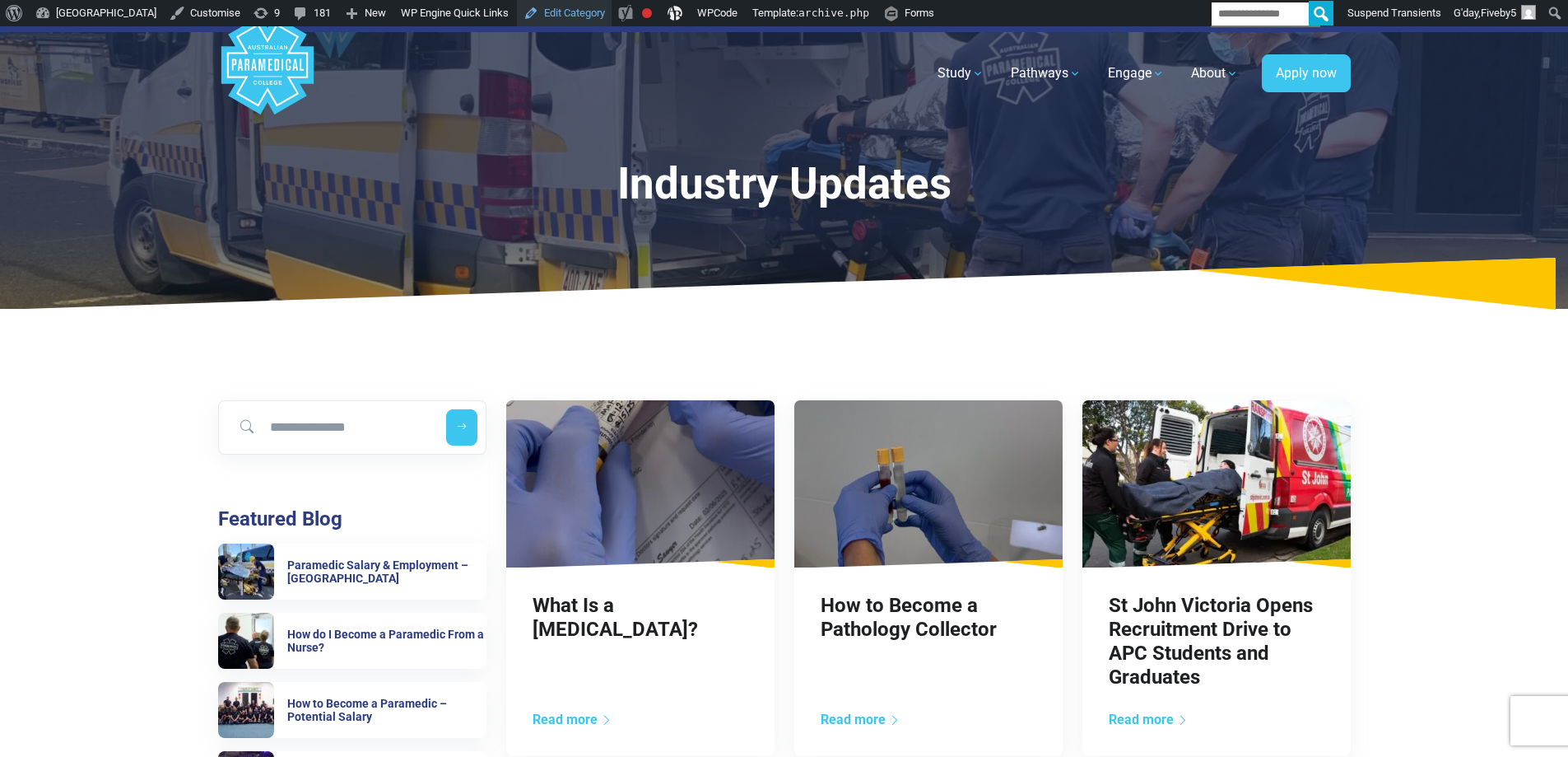
click at [612, 16] on link "Edit Category" at bounding box center [564, 13] width 94 height 27
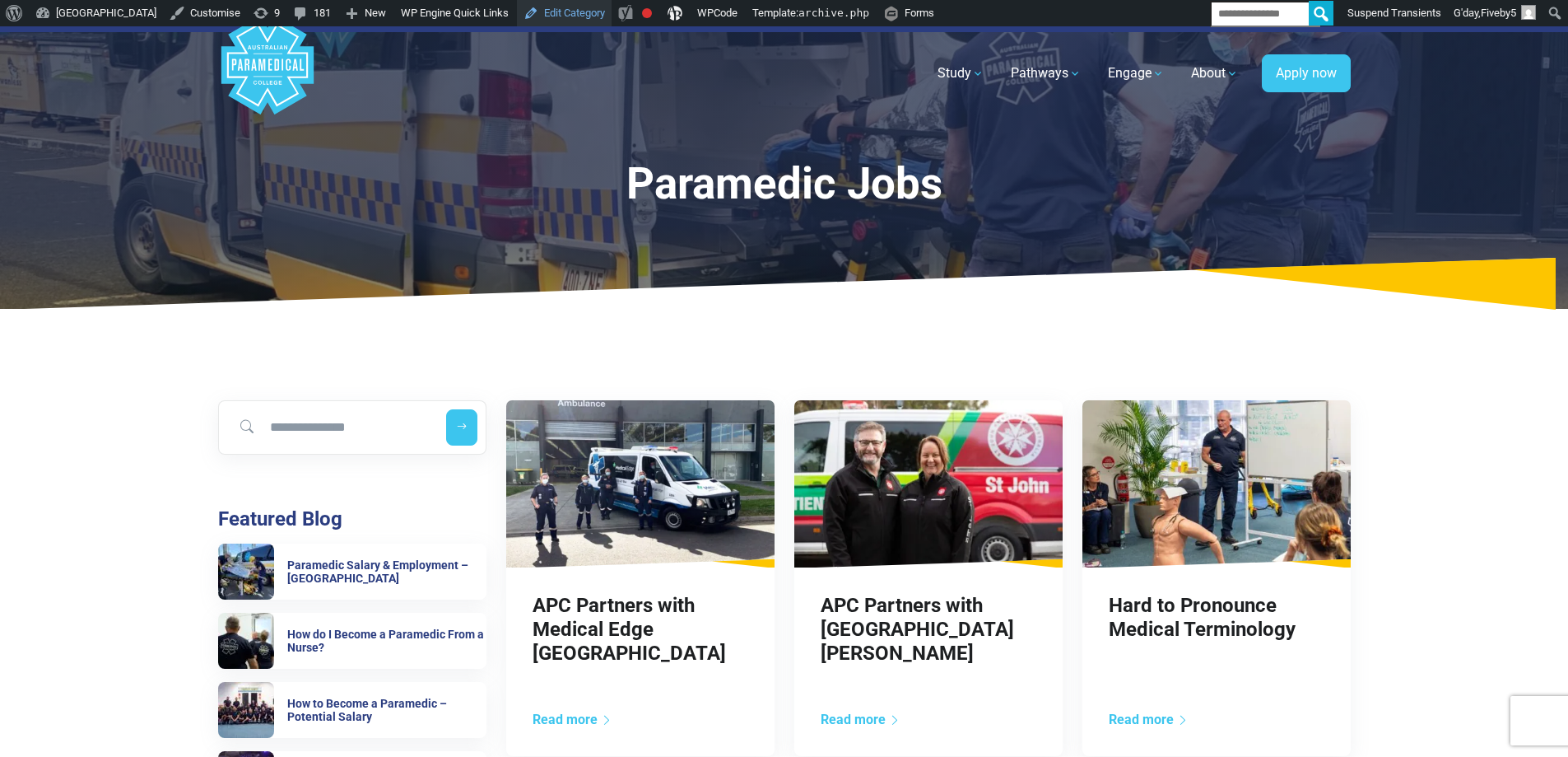
click at [612, 20] on link "Edit Category" at bounding box center [564, 13] width 94 height 27
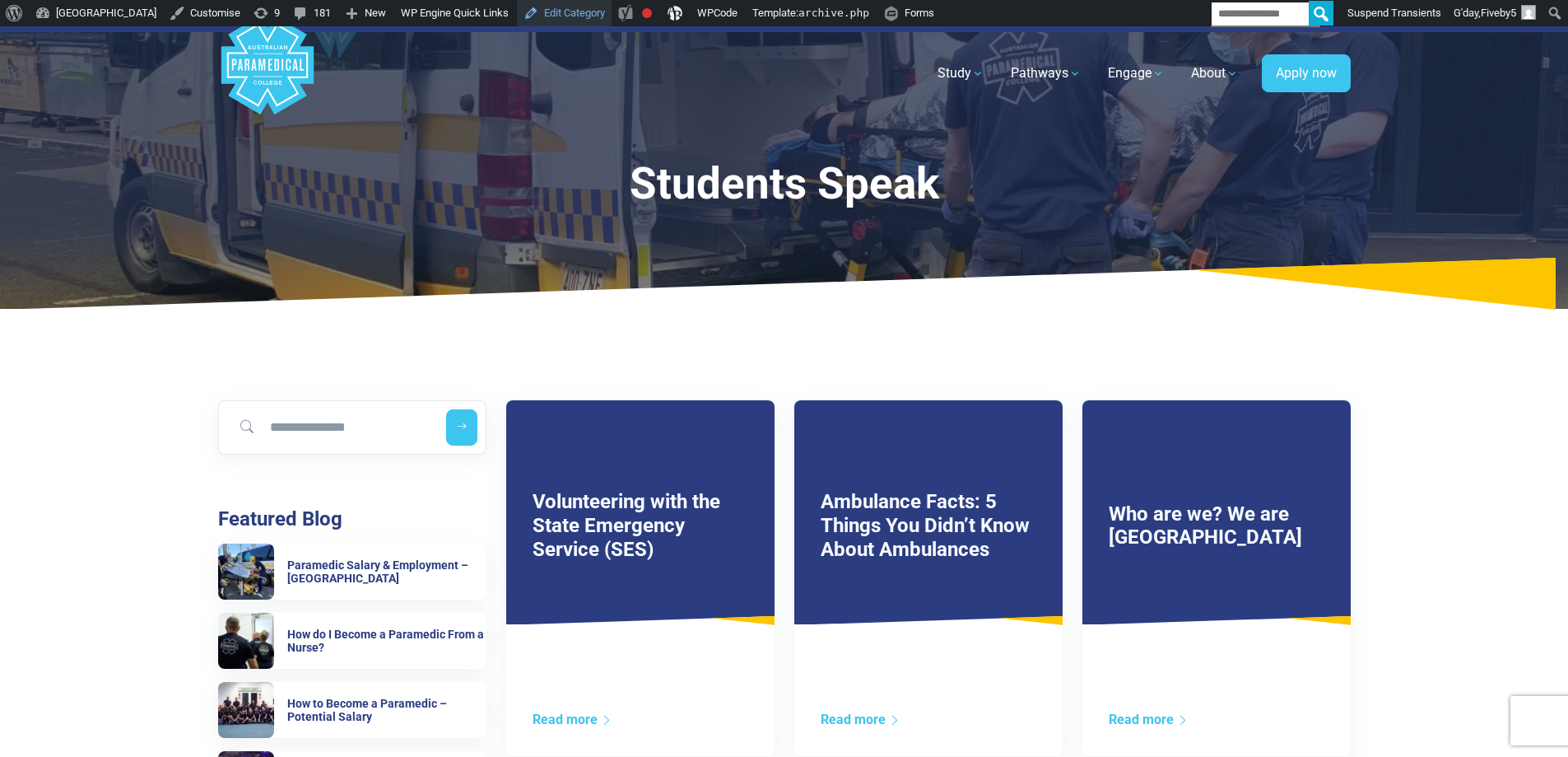
click at [612, 19] on link "Edit Category" at bounding box center [564, 13] width 94 height 27
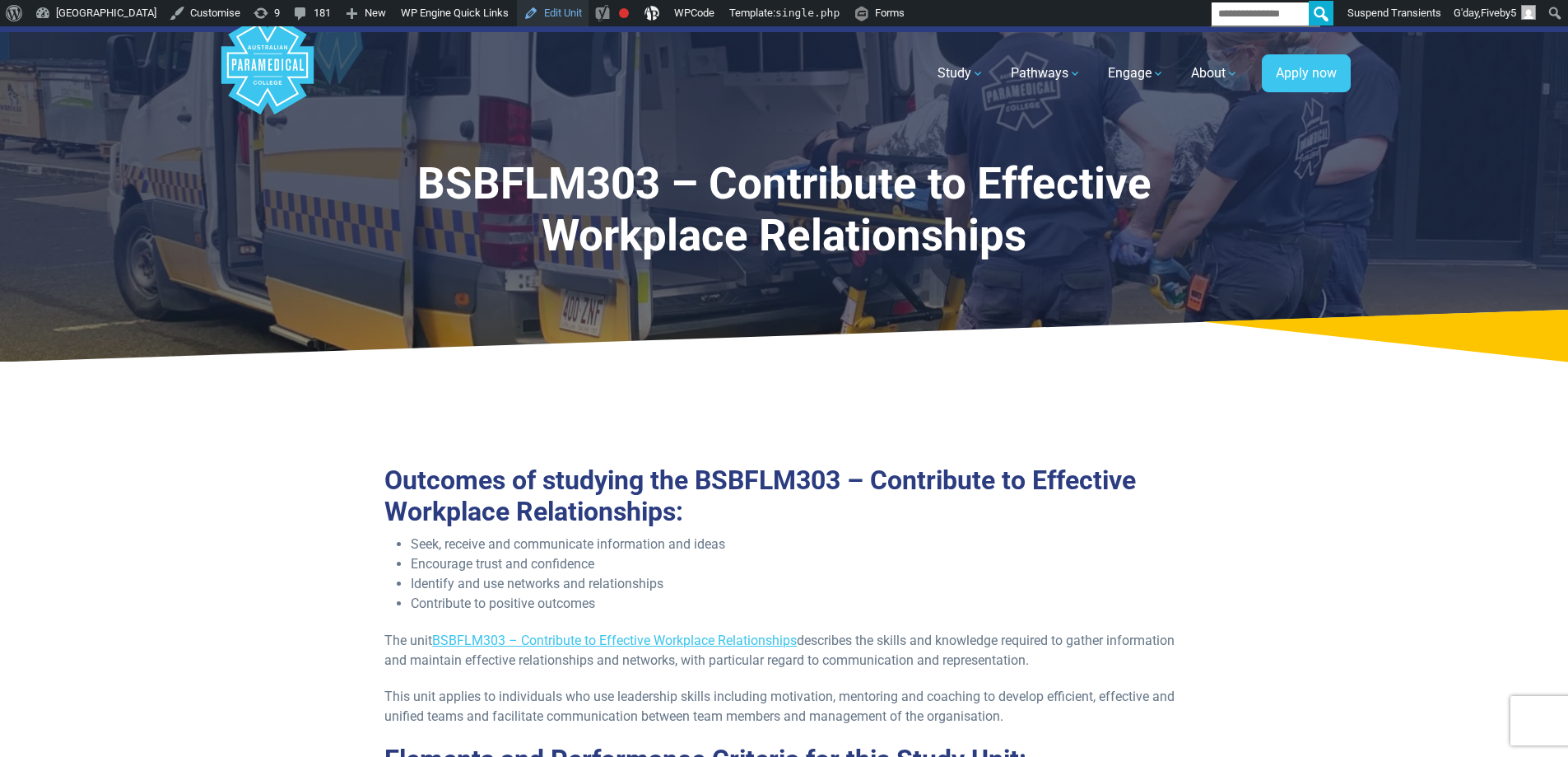
click at [589, 18] on link "Edit Unit" at bounding box center [553, 13] width 71 height 27
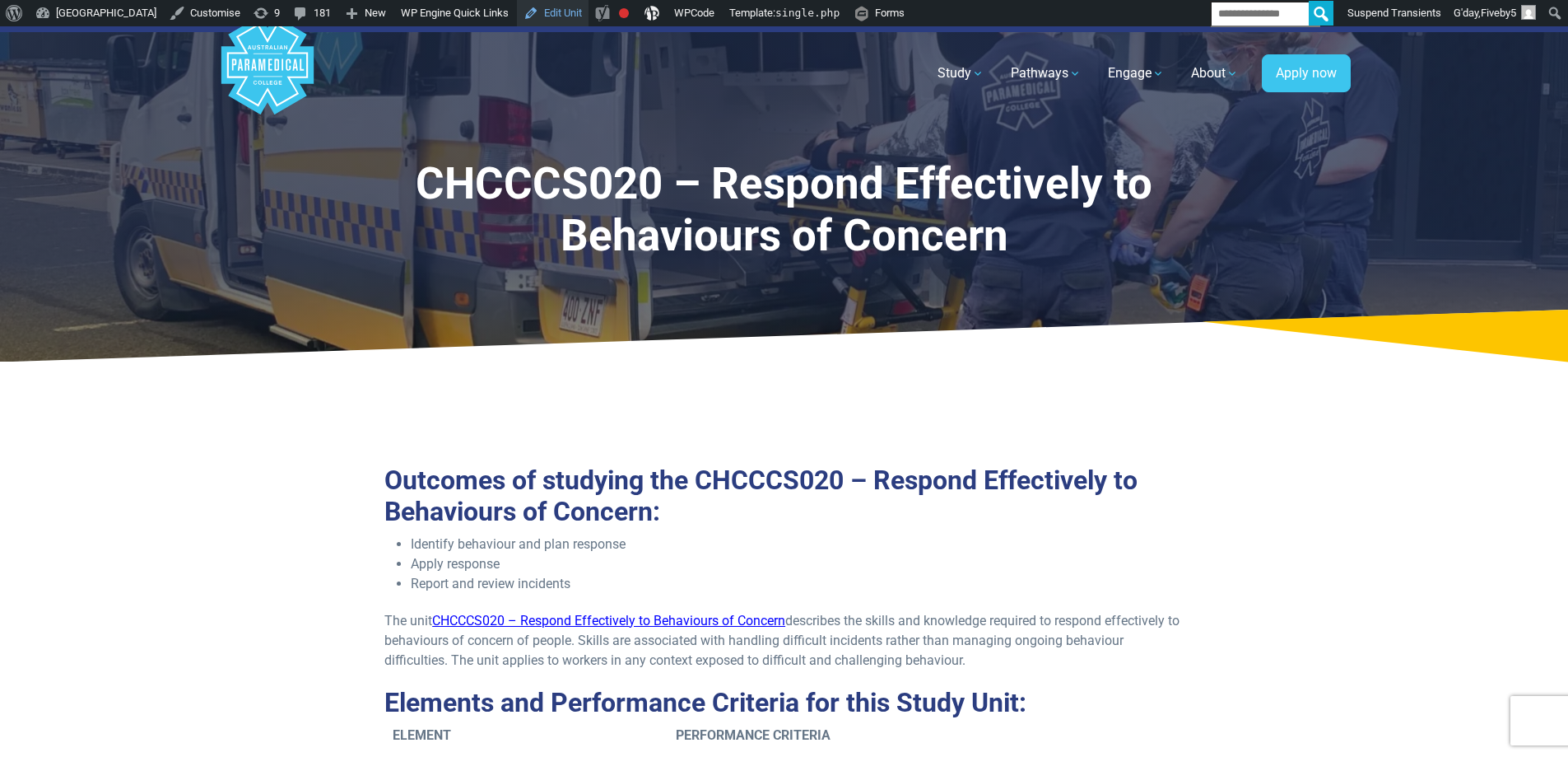
click at [589, 14] on link "Edit Unit" at bounding box center [553, 13] width 71 height 27
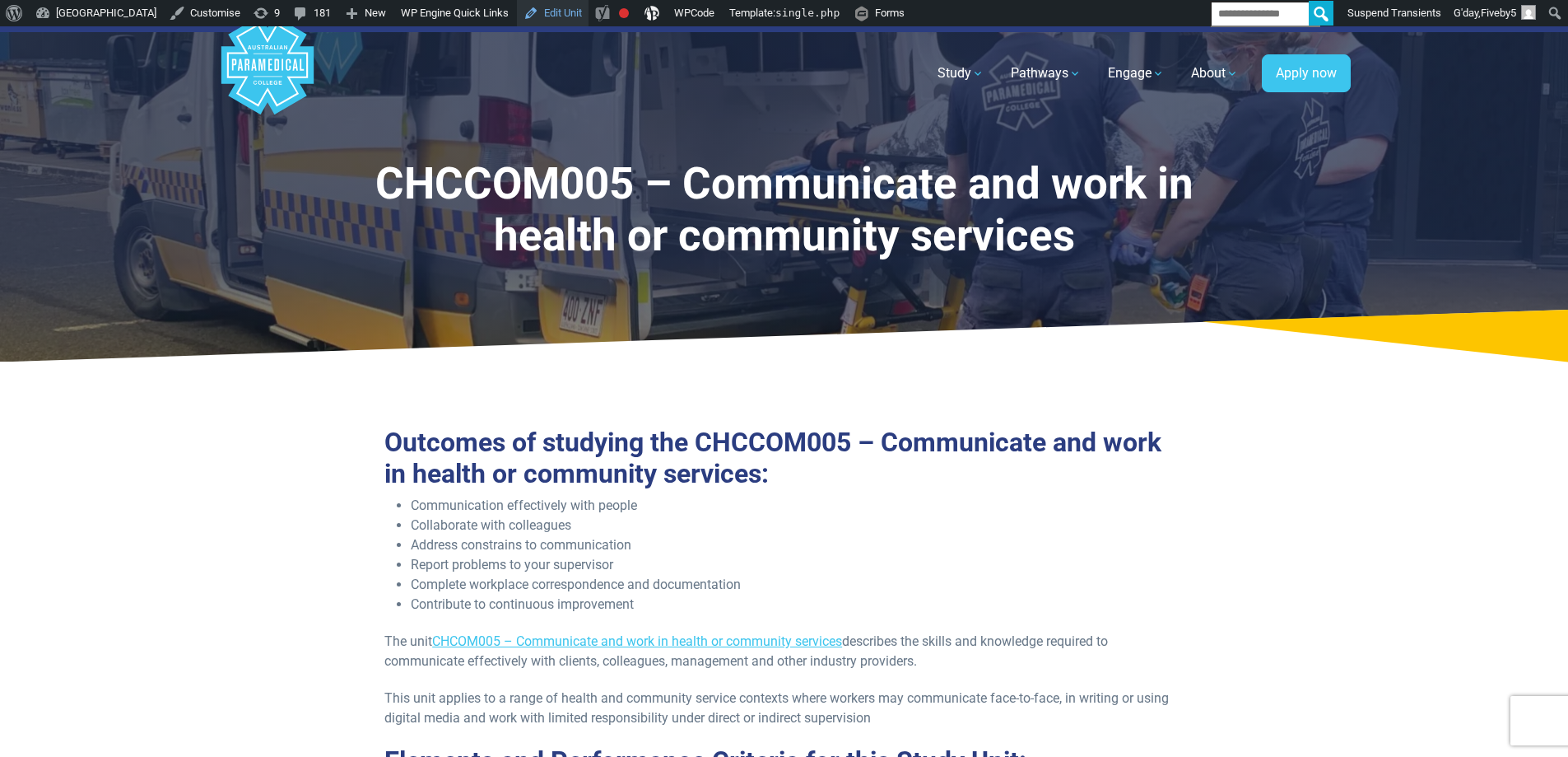
click at [589, 15] on link "Edit Unit" at bounding box center [553, 13] width 71 height 27
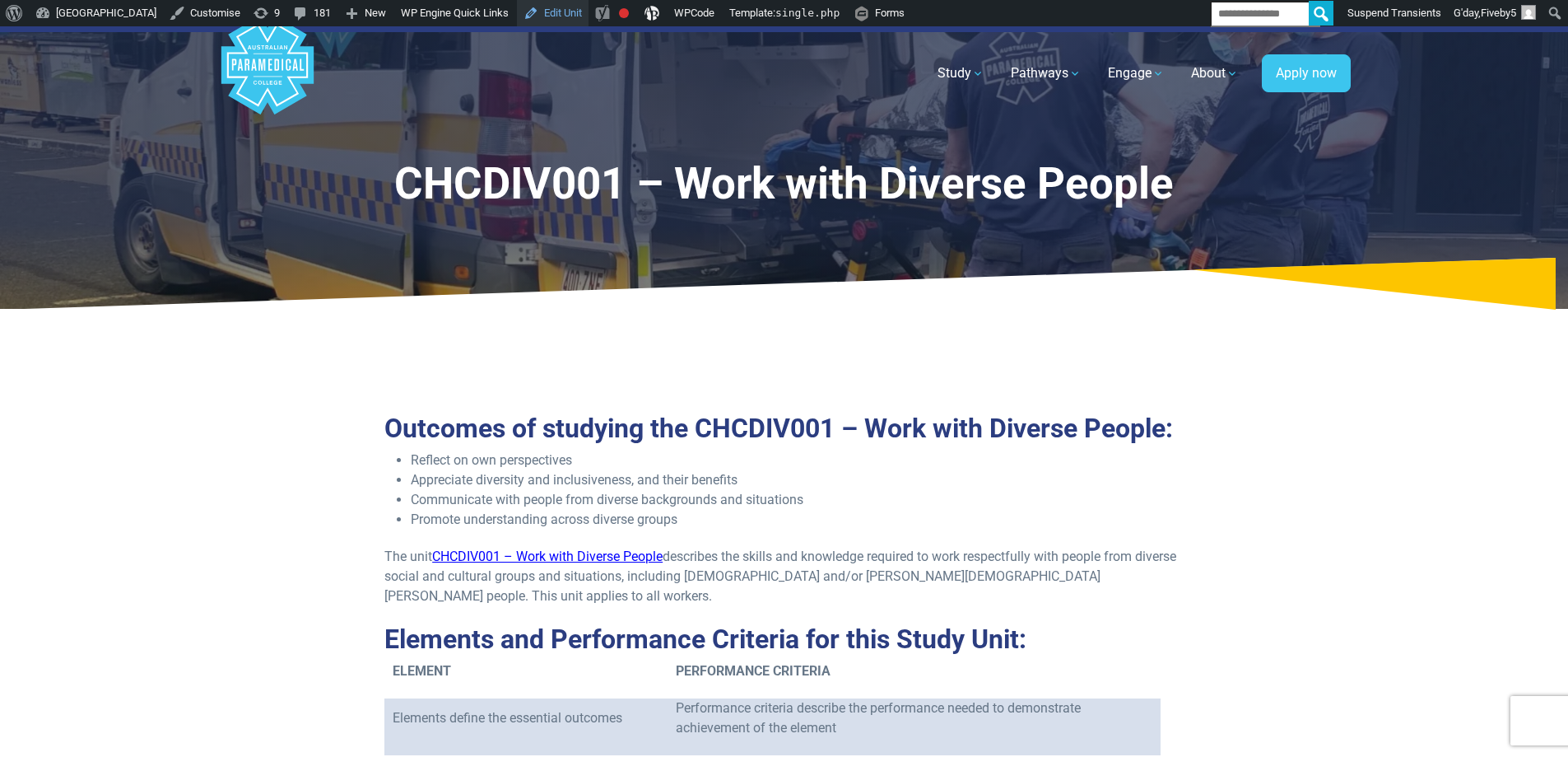
click at [589, 17] on link "Edit Unit" at bounding box center [553, 13] width 71 height 27
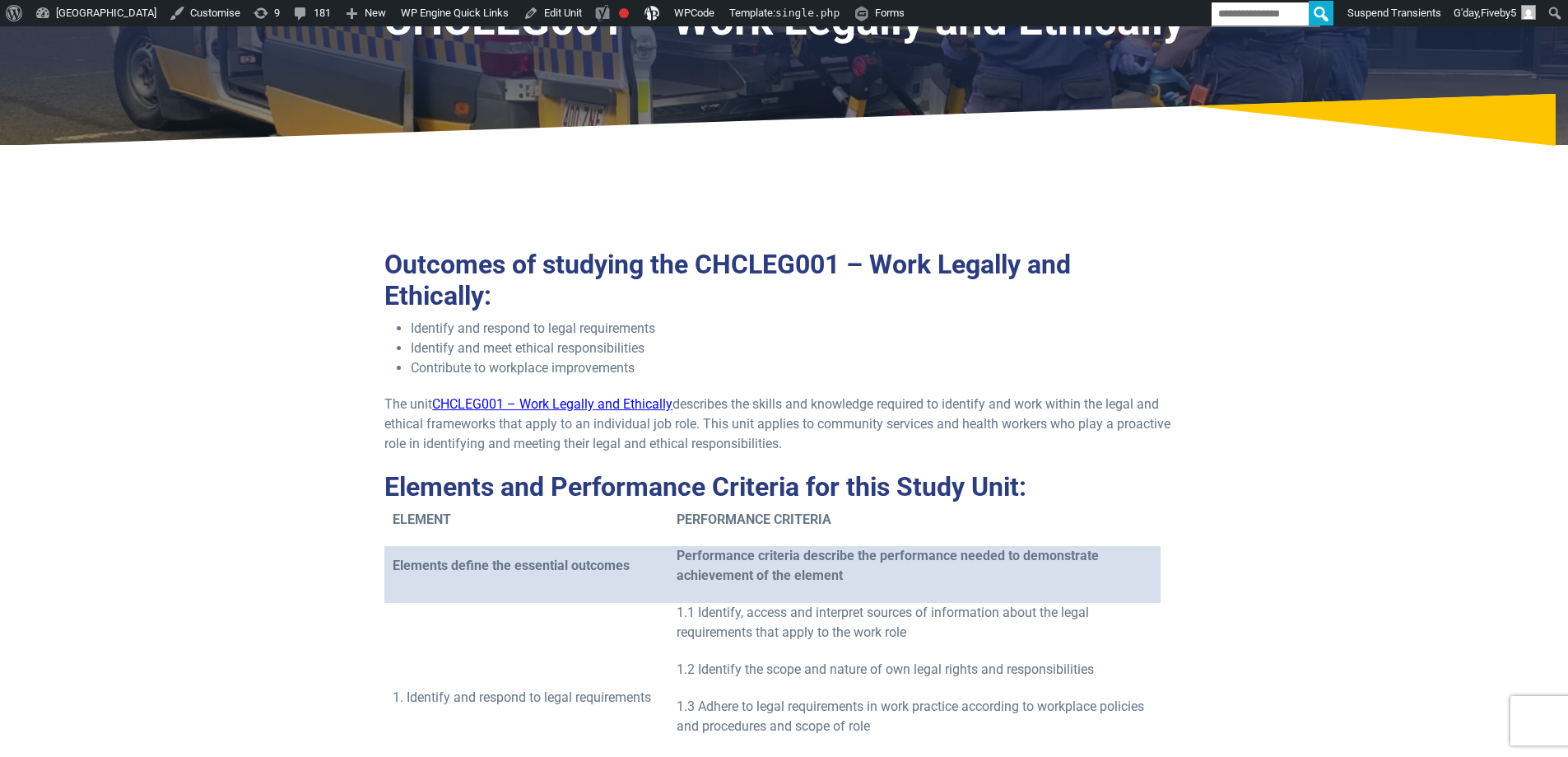
scroll to position [165, 0]
click at [589, 26] on link "Edit Unit" at bounding box center [553, 13] width 71 height 27
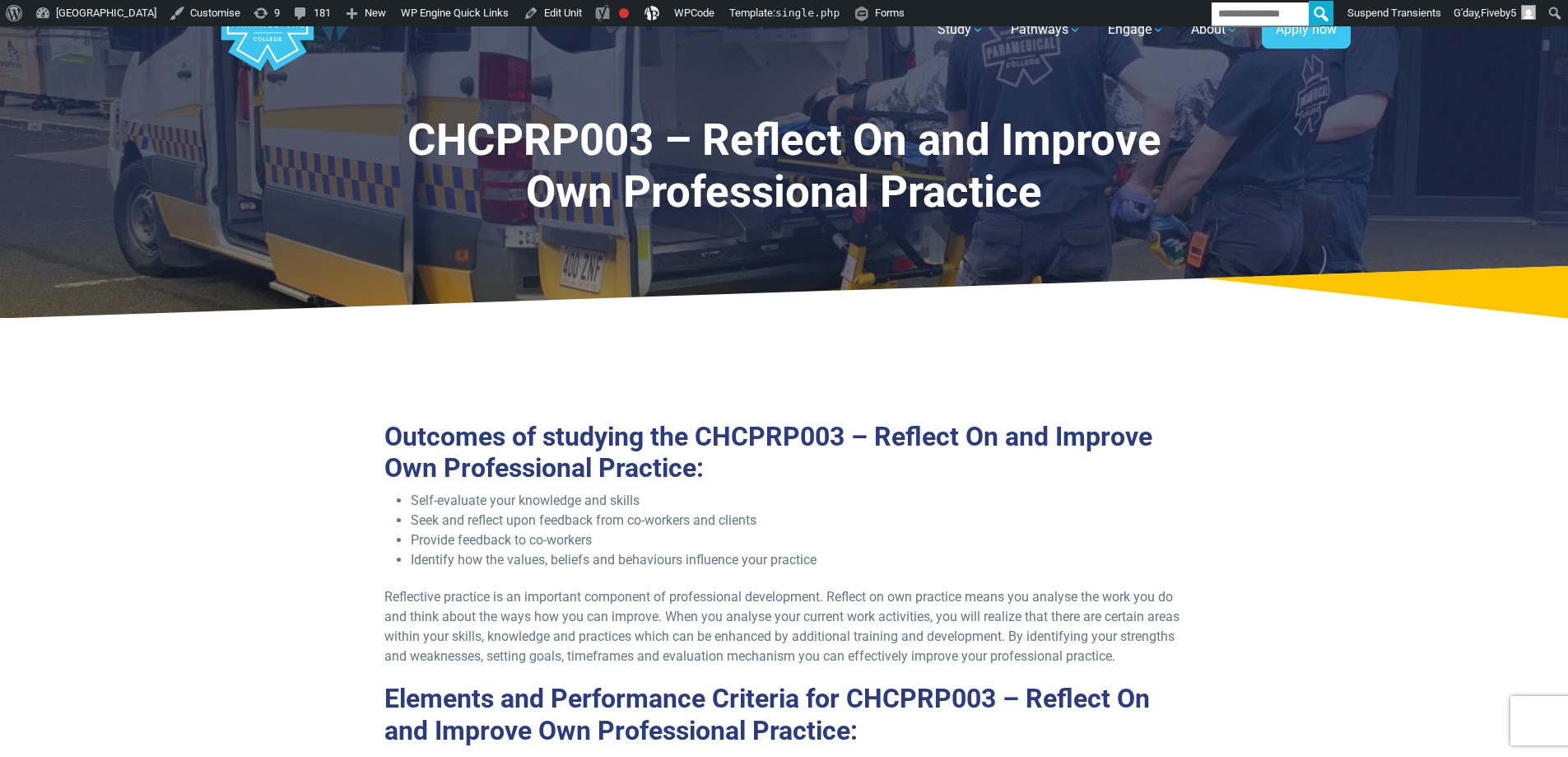
scroll to position [82, 0]
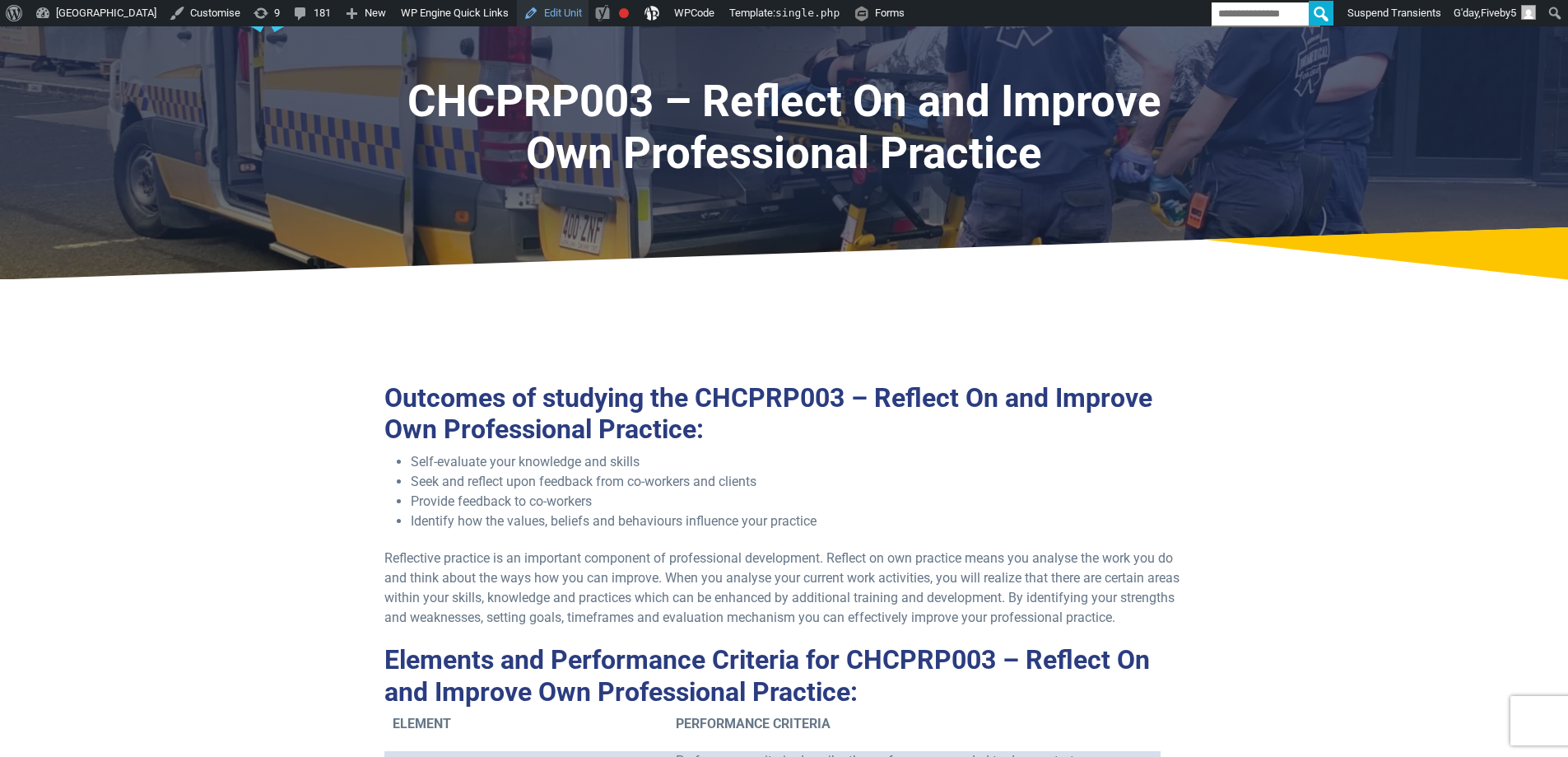
click at [589, 17] on link "Edit Unit" at bounding box center [553, 13] width 71 height 27
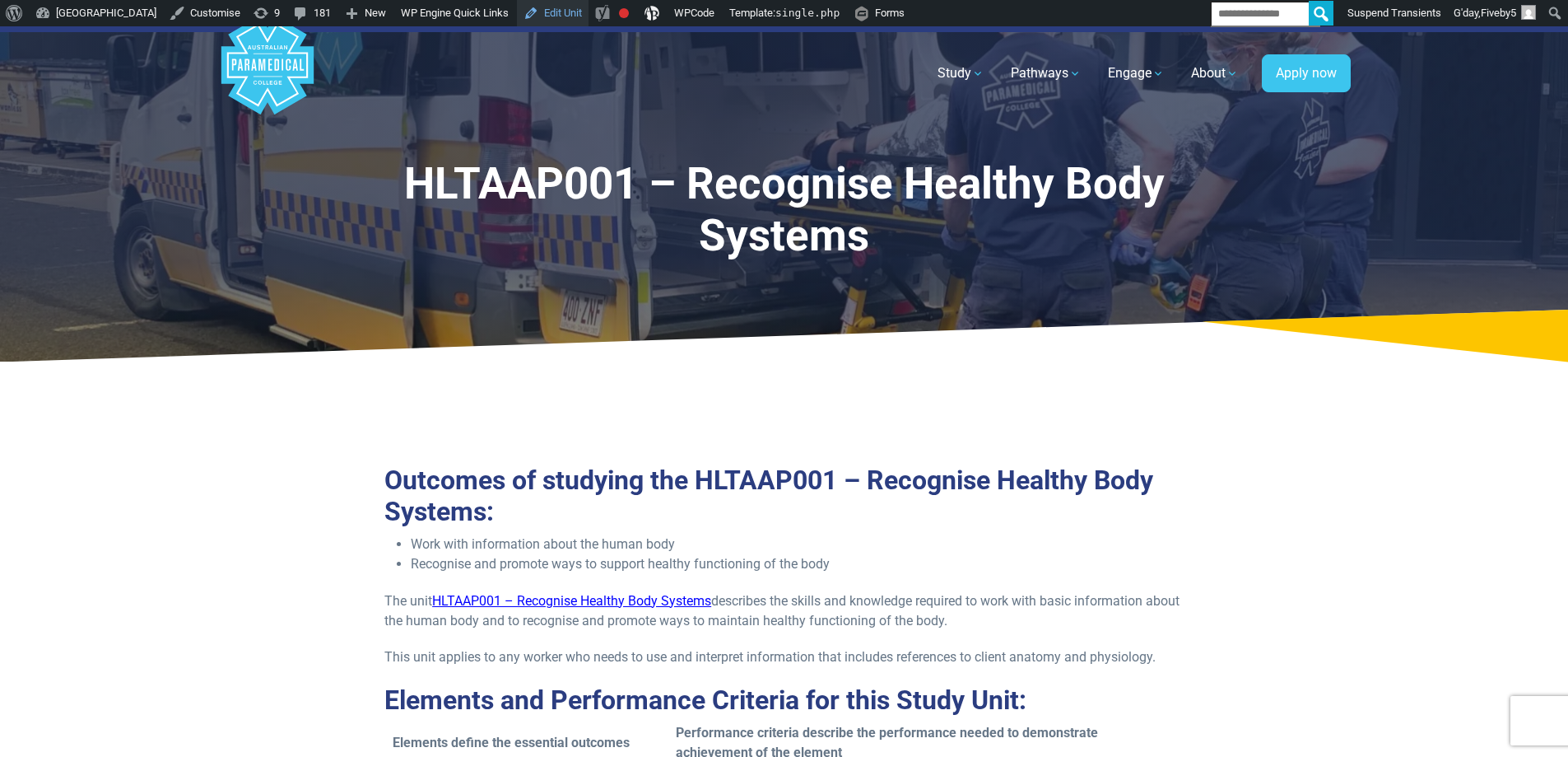
click at [589, 20] on link "Edit Unit" at bounding box center [553, 13] width 71 height 27
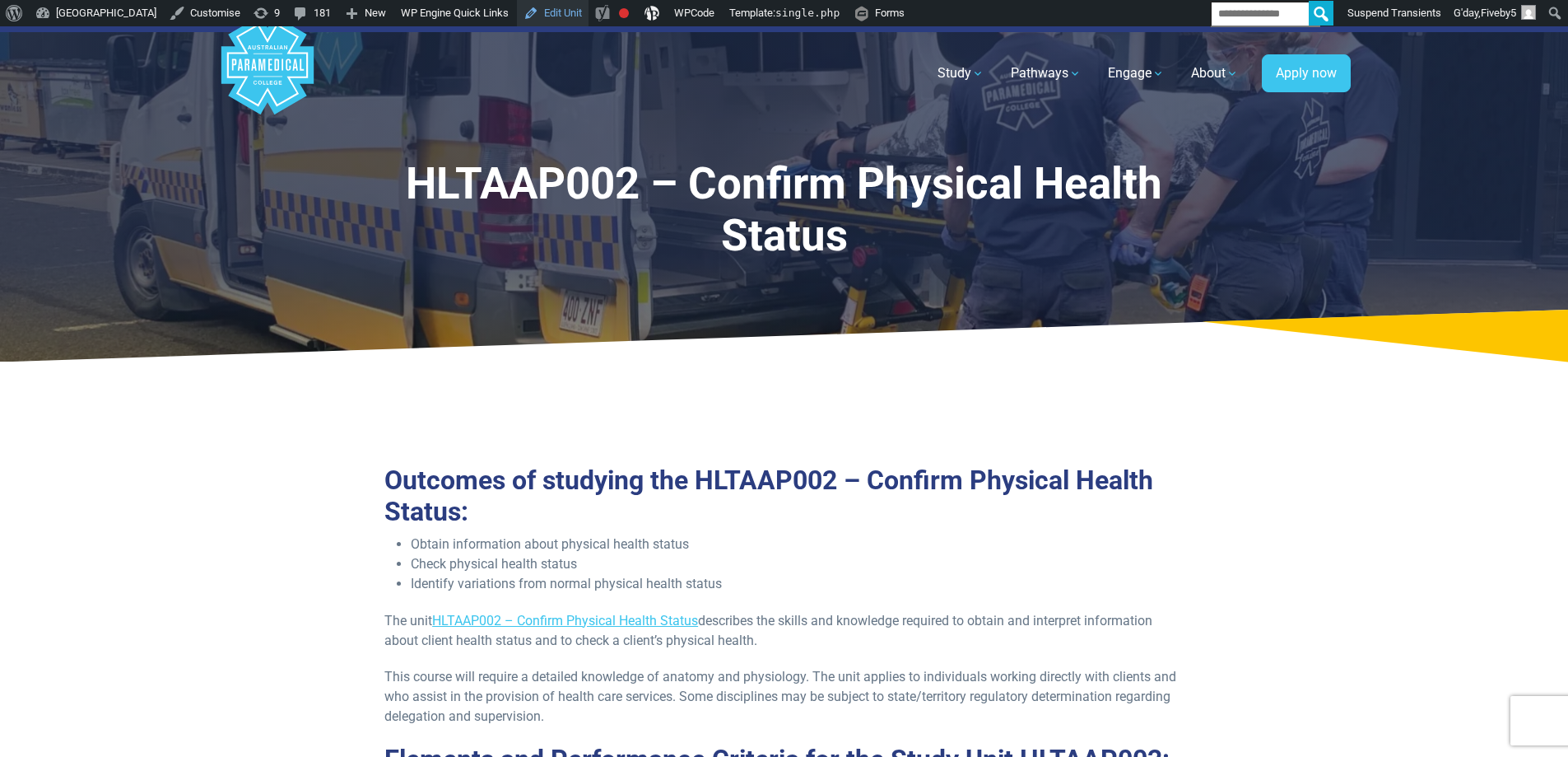
click at [589, 17] on link "Edit Unit" at bounding box center [553, 13] width 71 height 27
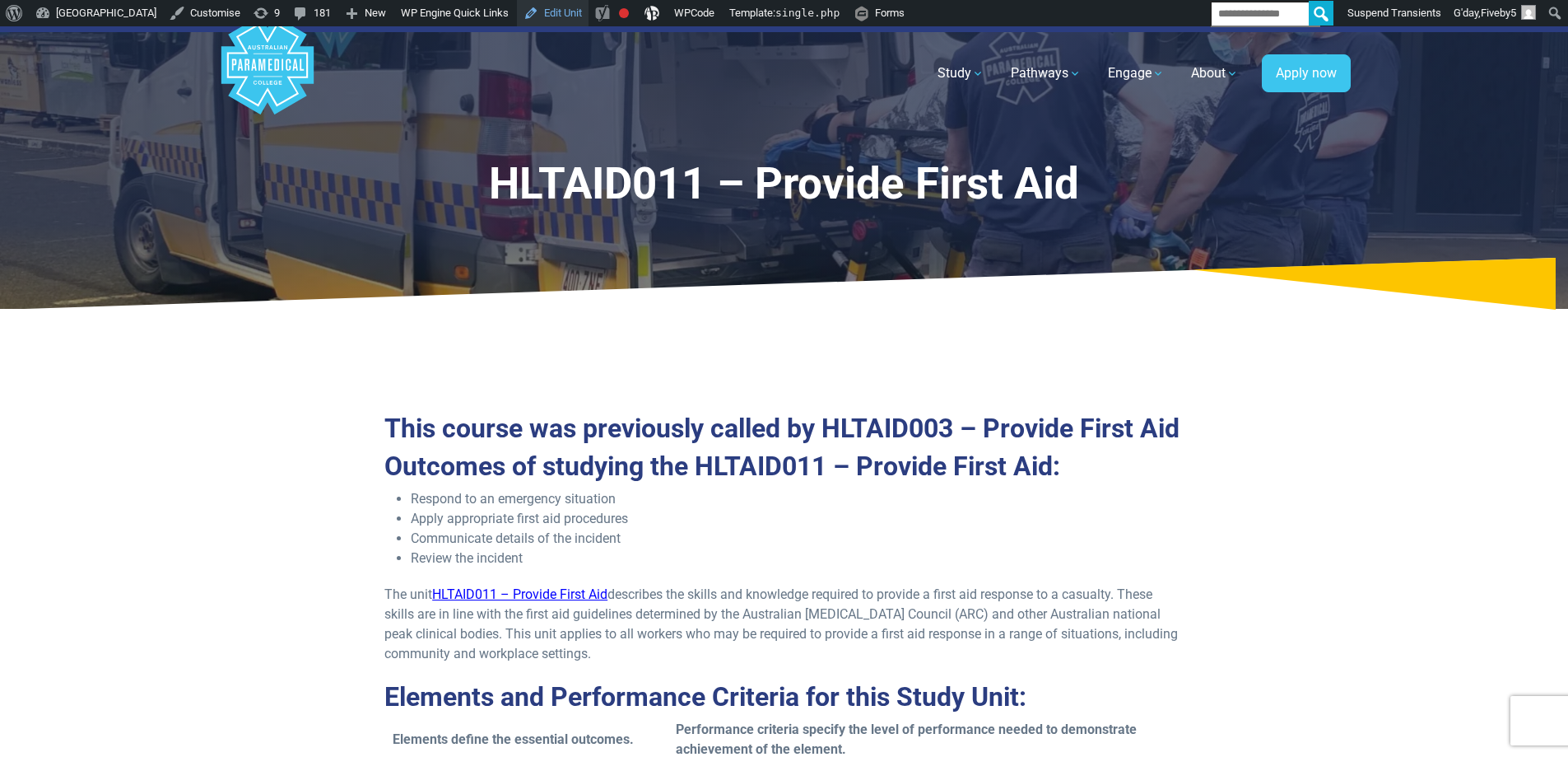
click at [589, 15] on link "Edit Unit" at bounding box center [553, 13] width 71 height 27
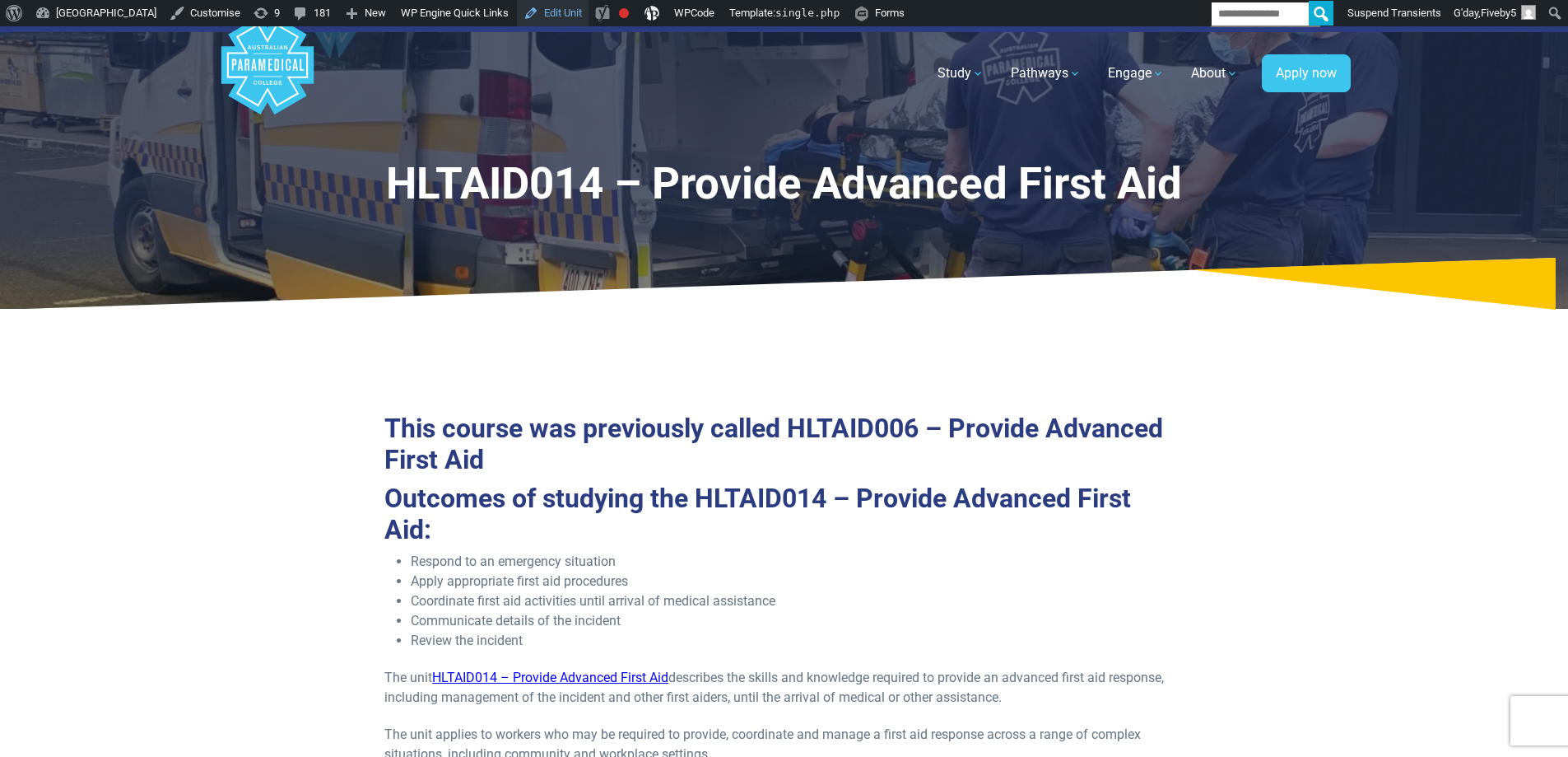
click at [589, 13] on link "Edit Unit" at bounding box center [553, 13] width 71 height 27
